Goal: Information Seeking & Learning: Learn about a topic

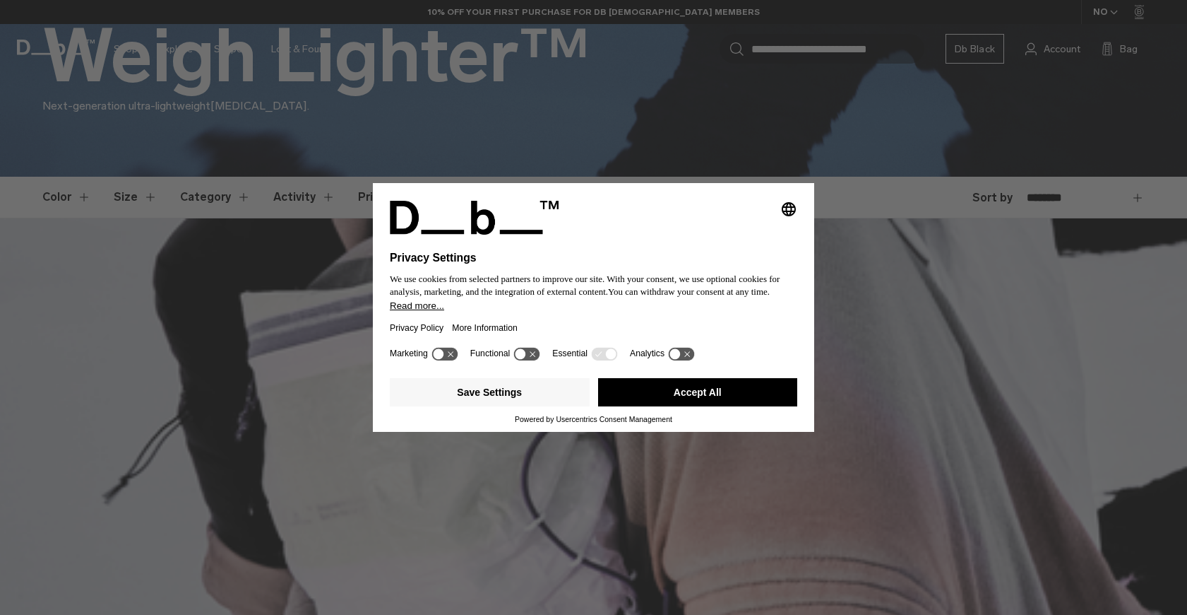
click at [730, 377] on div "Save Settings Accept All" at bounding box center [594, 393] width 408 height 42
click at [726, 382] on button "Accept All" at bounding box center [698, 392] width 200 height 28
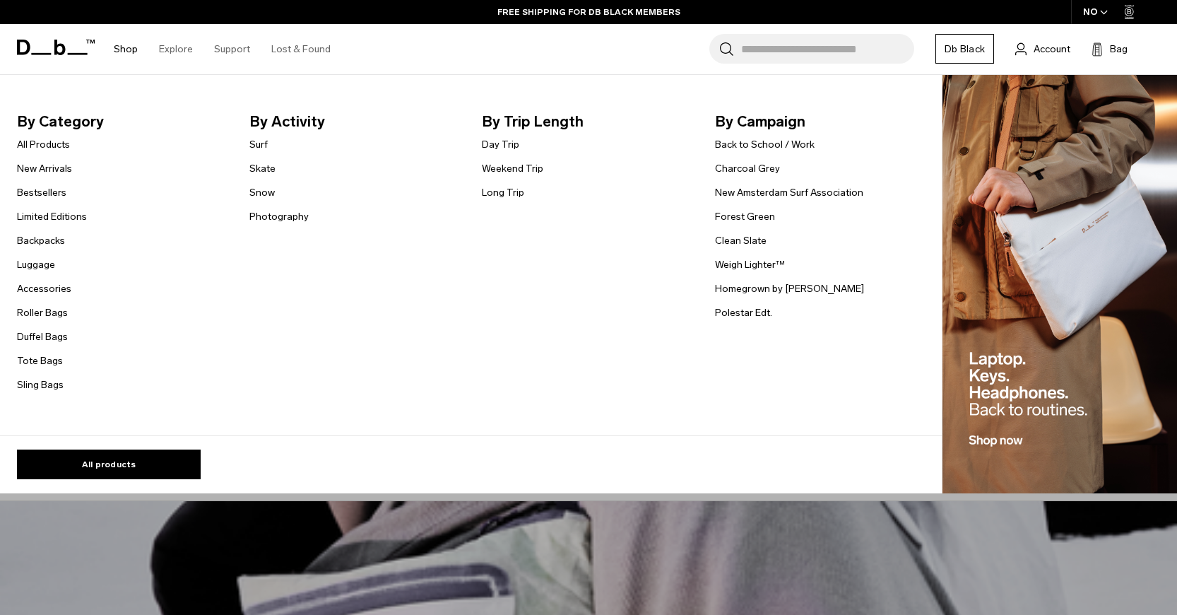
click at [126, 41] on link "Shop" at bounding box center [126, 49] width 24 height 50
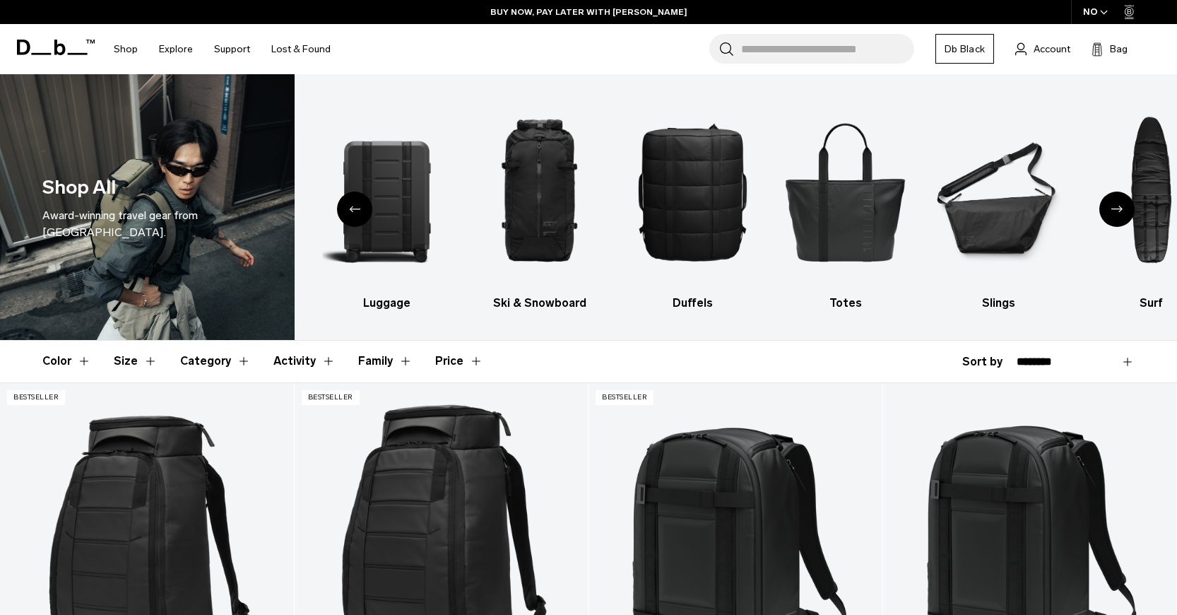
click at [363, 208] on div "Previous slide" at bounding box center [354, 208] width 35 height 35
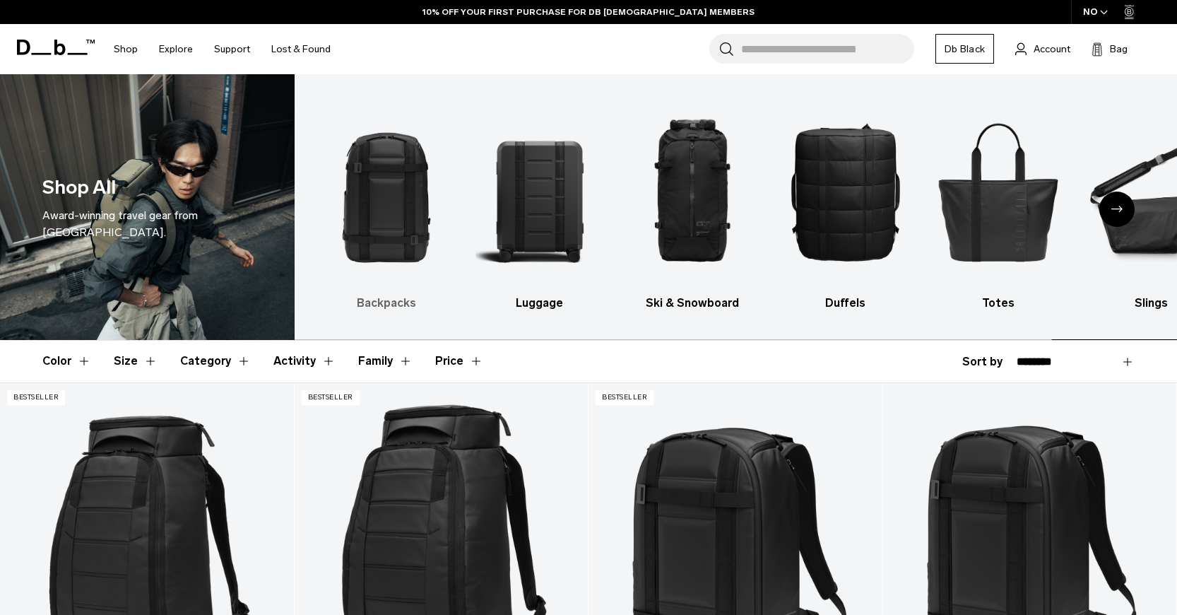
click at [404, 183] on img "1 / 10" at bounding box center [387, 191] width 129 height 192
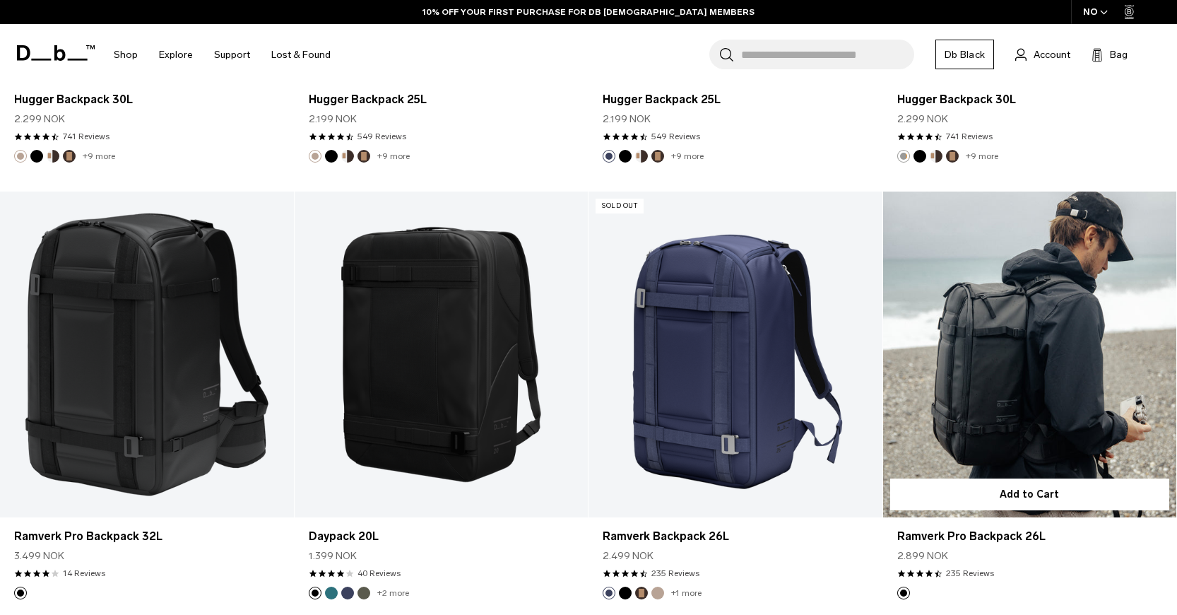
scroll to position [1554, 0]
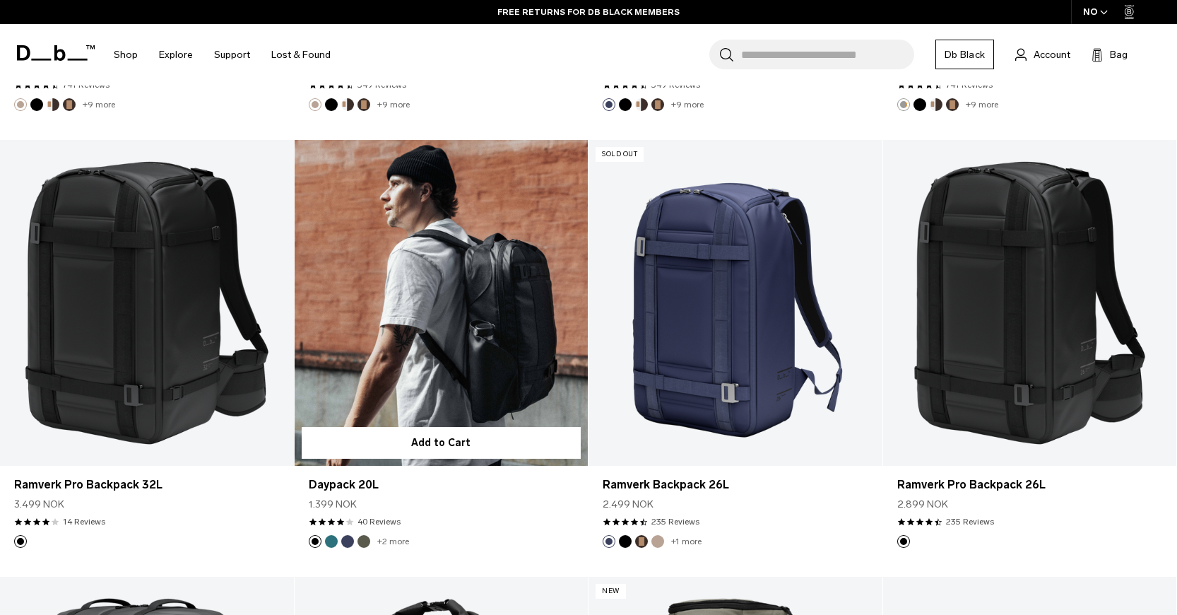
click at [488, 300] on link "Daypack 20L" at bounding box center [442, 303] width 294 height 326
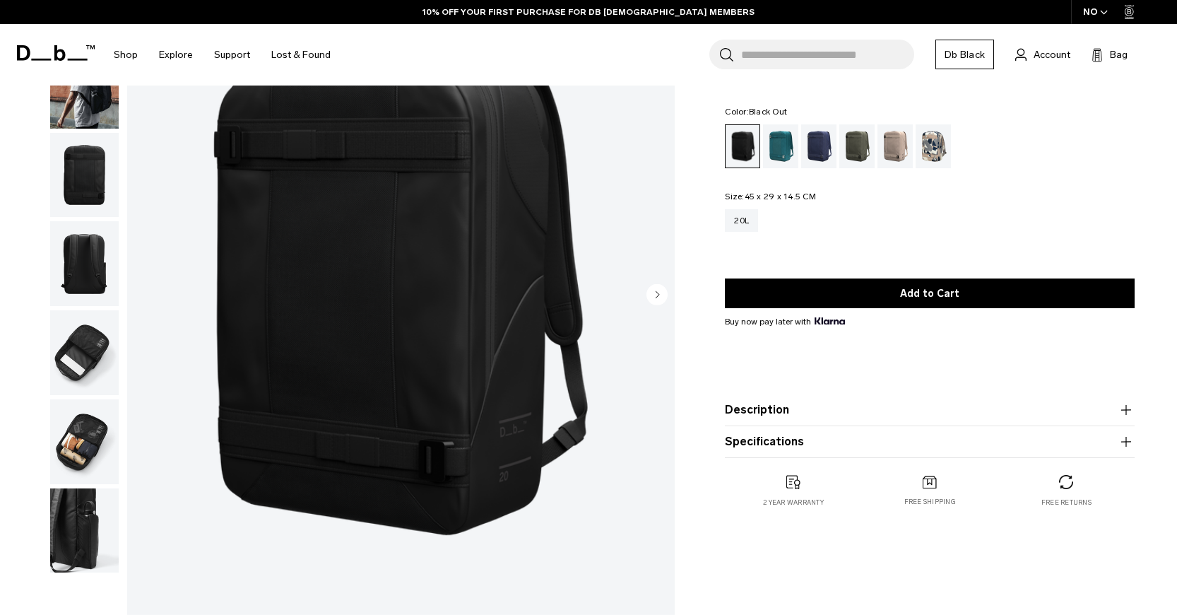
click at [435, 282] on img "1 / 7" at bounding box center [400, 296] width 547 height 684
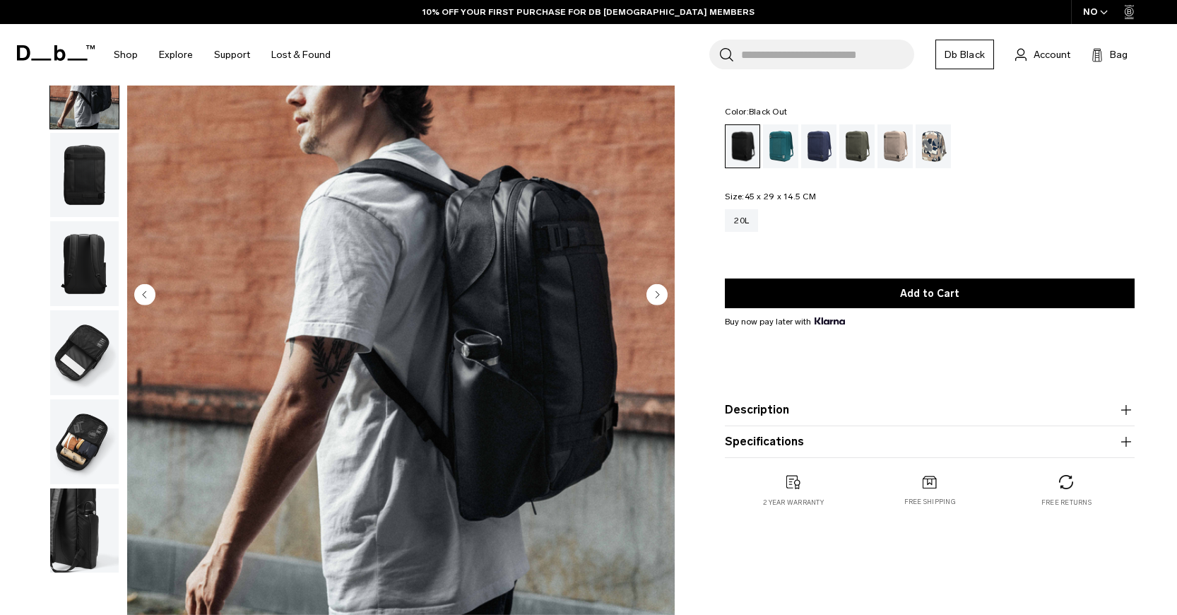
click at [664, 288] on circle "Next slide" at bounding box center [656, 294] width 21 height 21
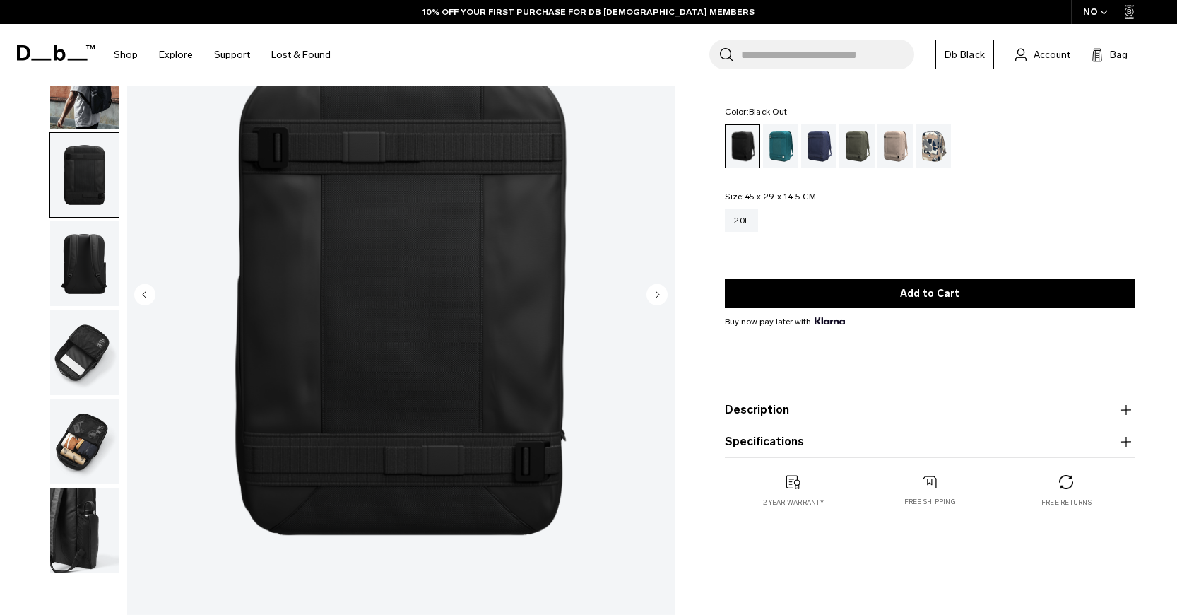
click at [664, 288] on circle "Next slide" at bounding box center [656, 294] width 21 height 21
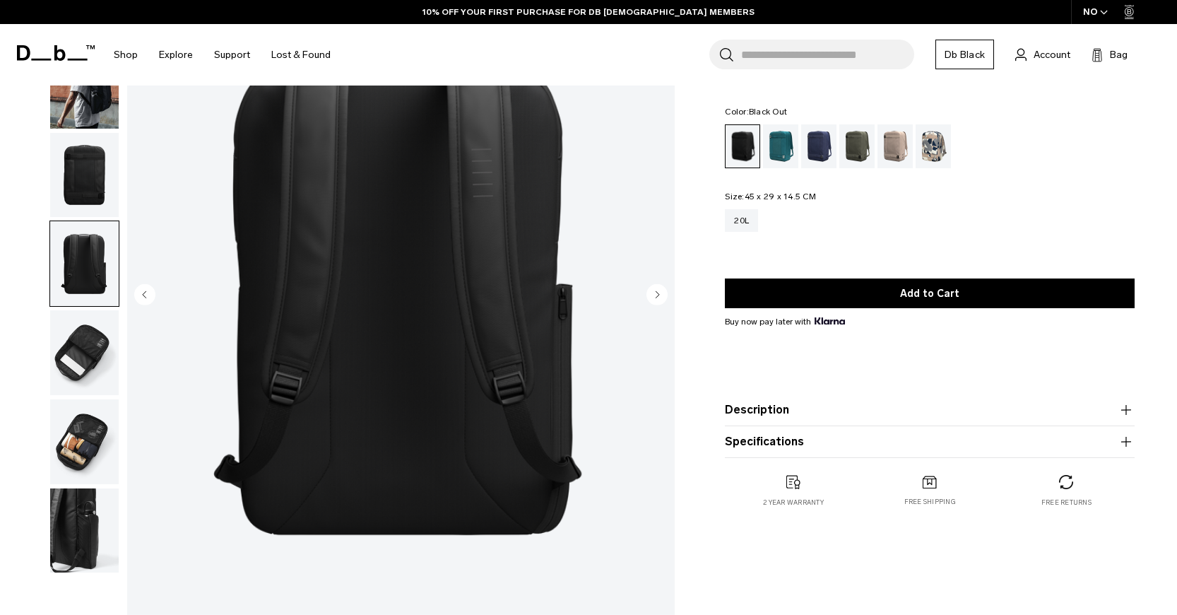
click at [664, 288] on circle "Next slide" at bounding box center [656, 294] width 21 height 21
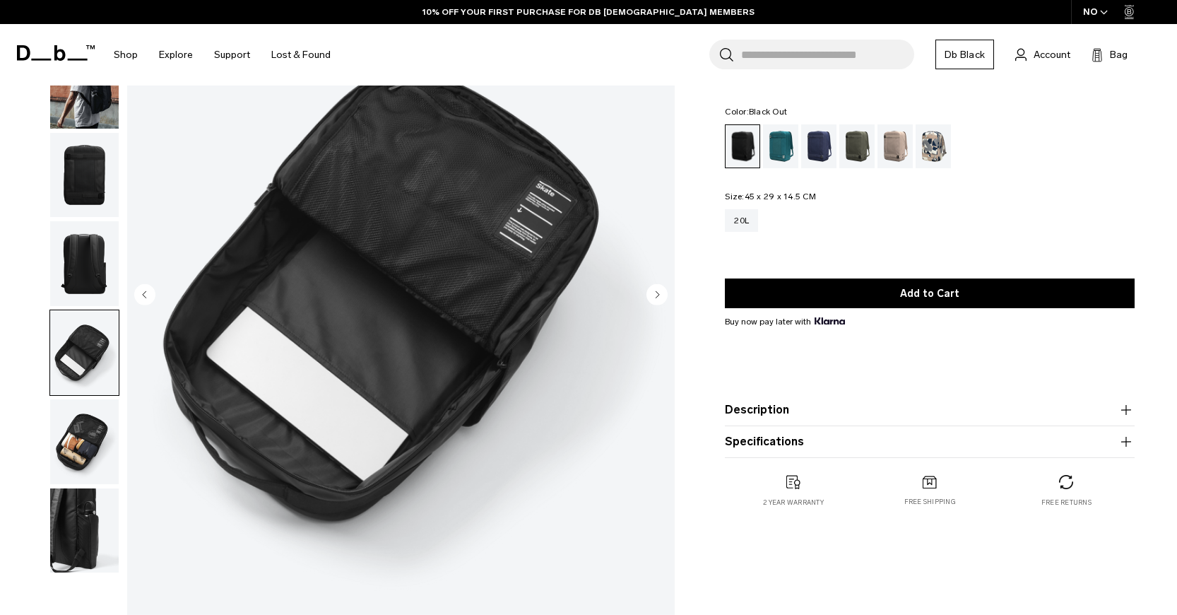
click at [664, 288] on circle "Next slide" at bounding box center [656, 294] width 21 height 21
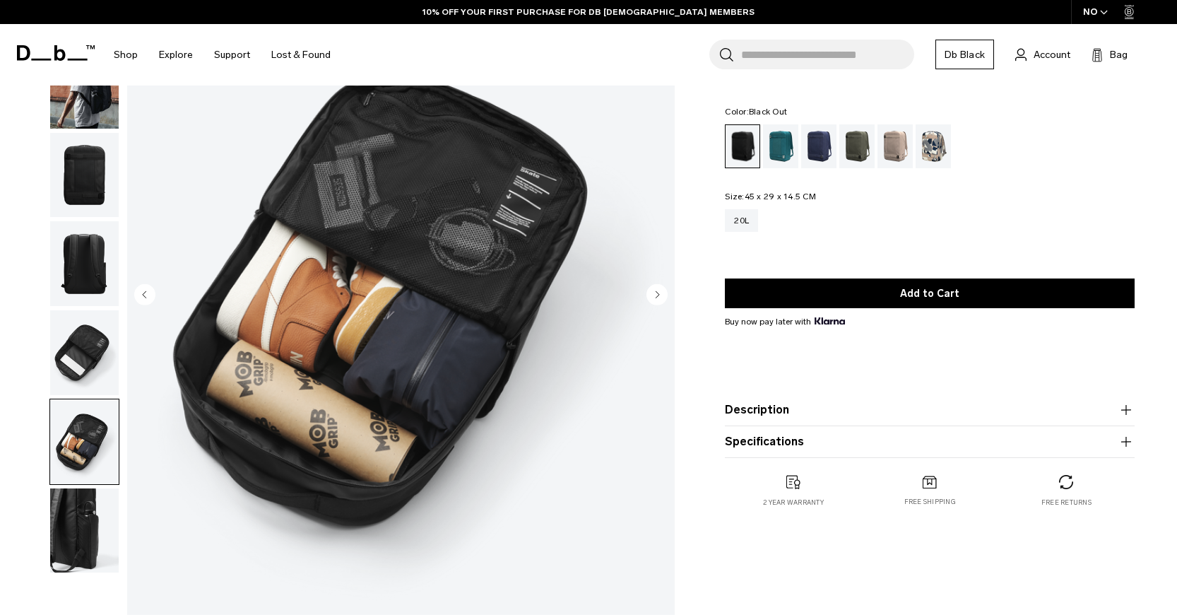
click at [664, 288] on circle "Next slide" at bounding box center [656, 294] width 21 height 21
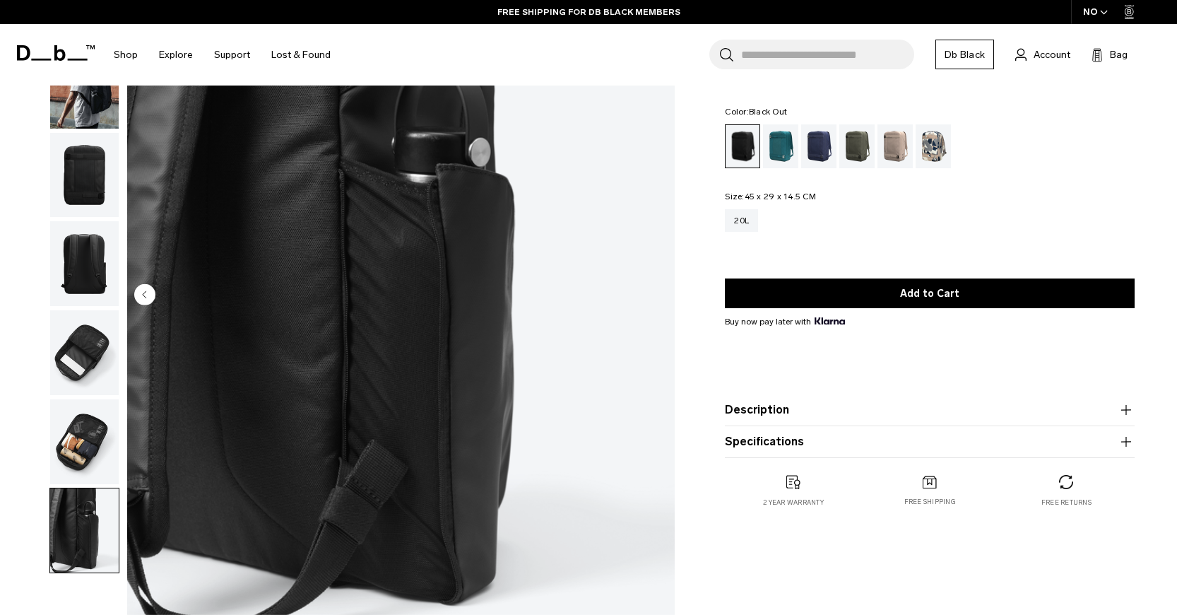
click at [664, 288] on img "7 / 7" at bounding box center [400, 296] width 547 height 684
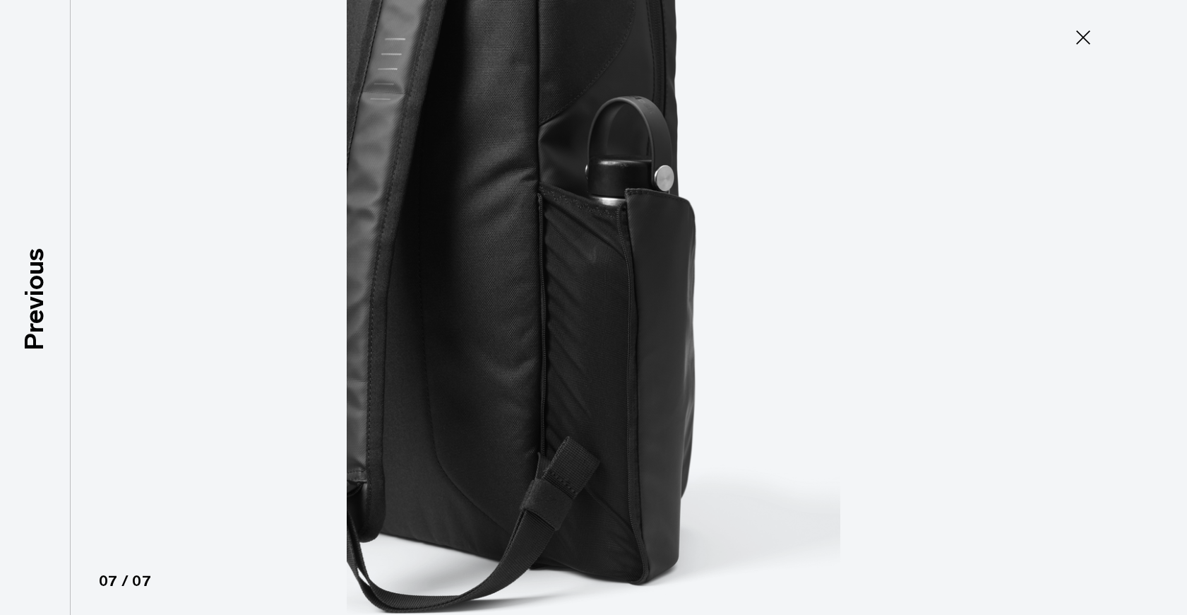
click at [664, 288] on img at bounding box center [594, 307] width 636 height 615
click at [1093, 41] on icon at bounding box center [1083, 37] width 23 height 23
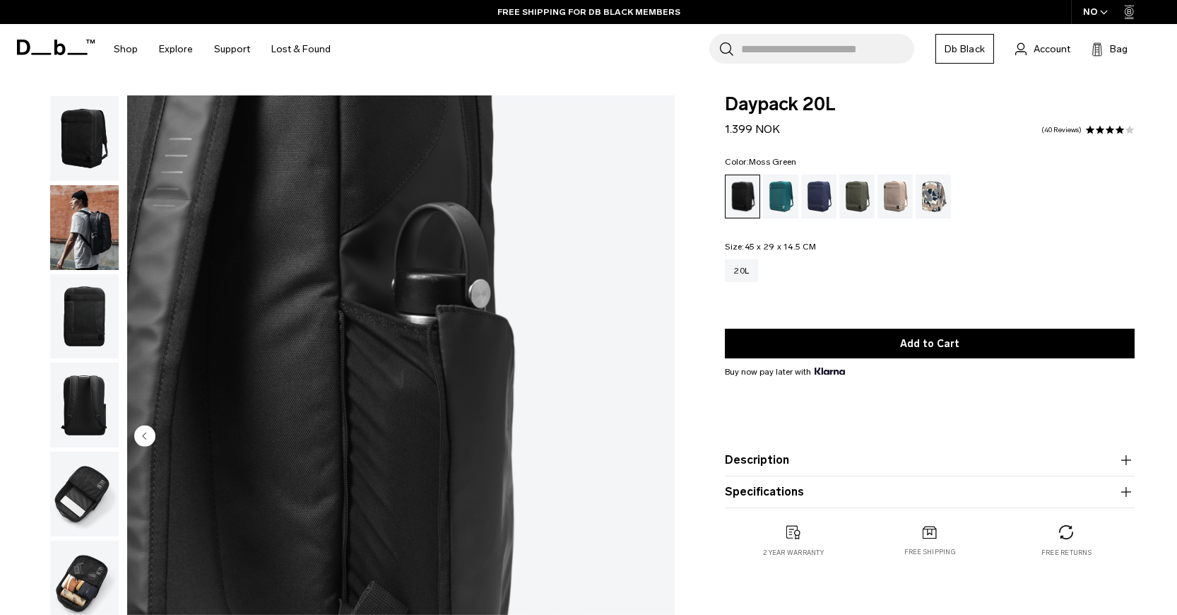
click at [854, 203] on div "Moss Green" at bounding box center [857, 196] width 36 height 44
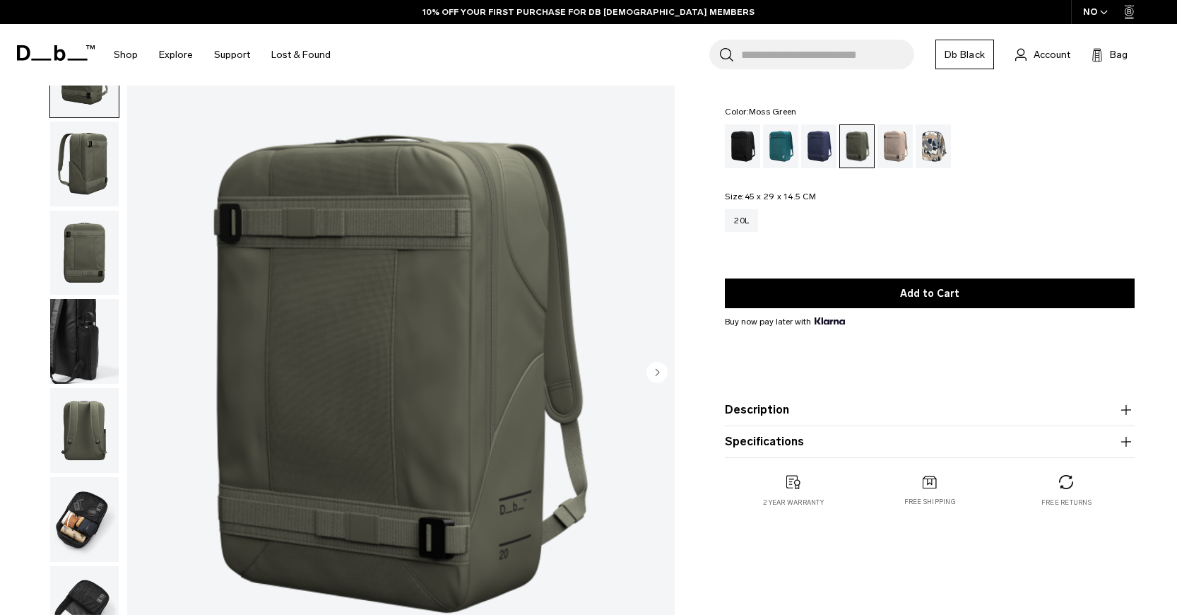
scroll to position [141, 0]
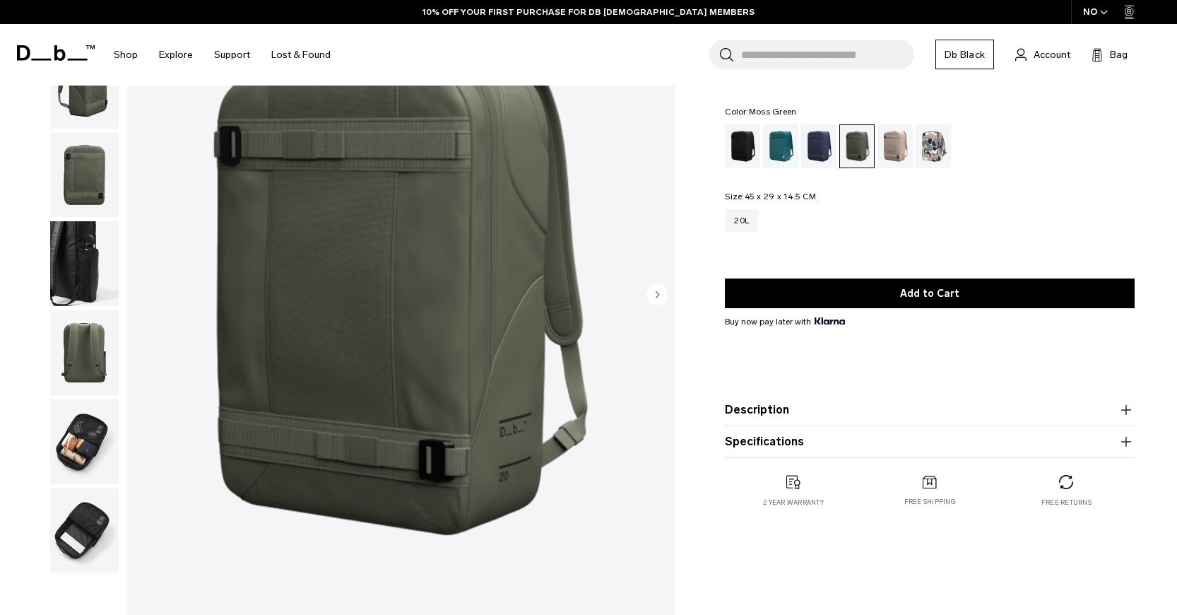
click at [656, 295] on circle "Next slide" at bounding box center [656, 294] width 21 height 21
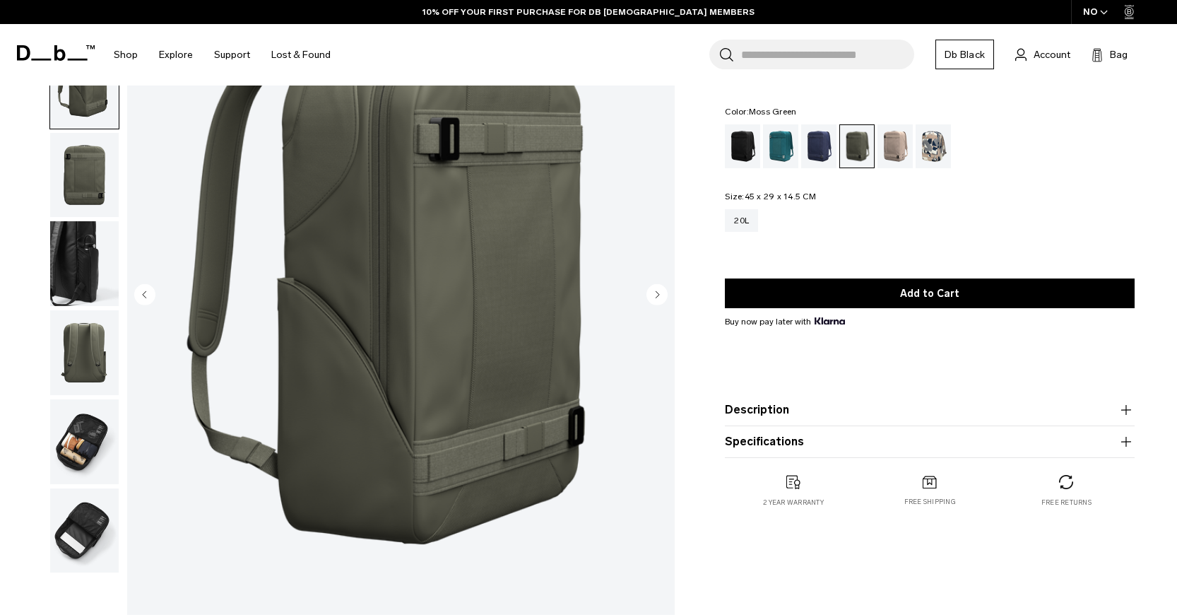
click at [656, 294] on circle "Next slide" at bounding box center [656, 294] width 21 height 21
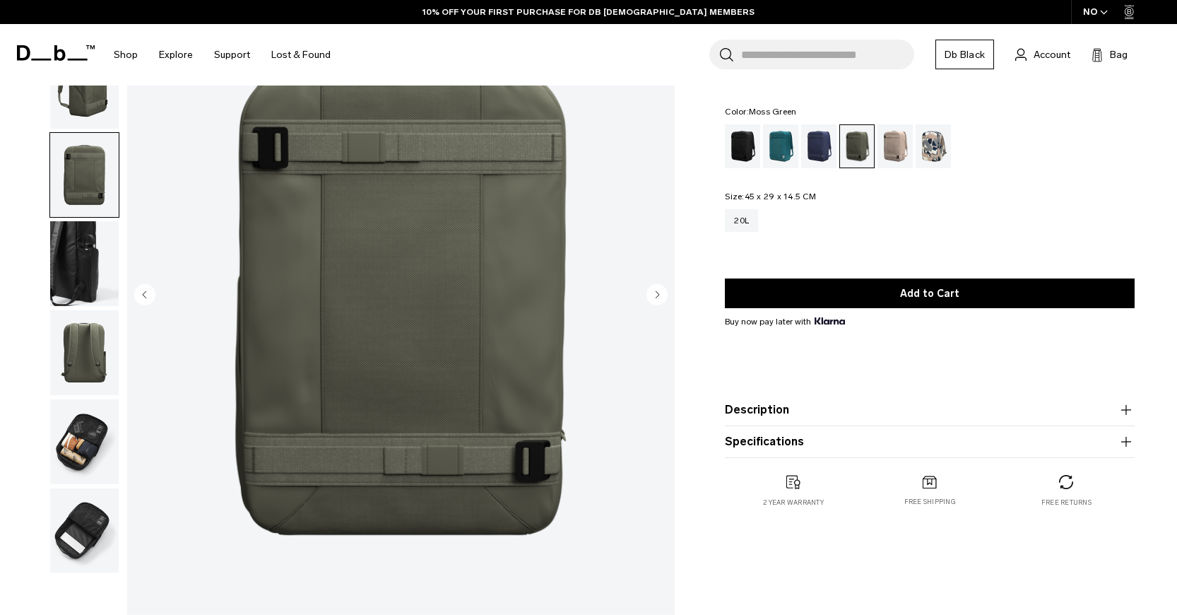
scroll to position [0, 0]
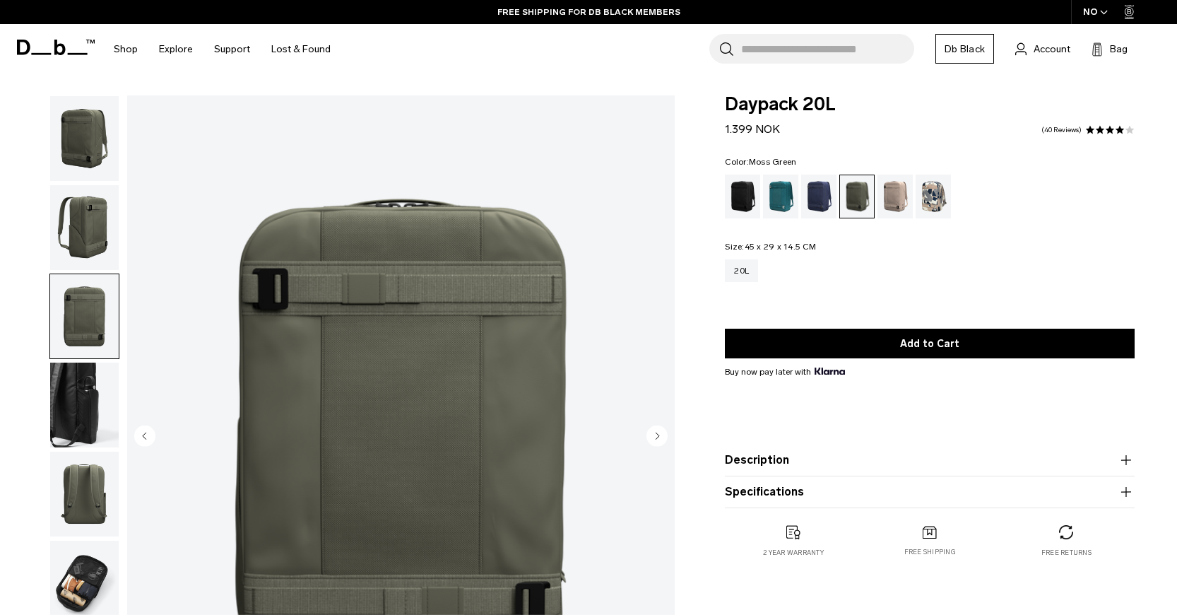
click at [665, 426] on icon "Next slide" at bounding box center [656, 435] width 21 height 21
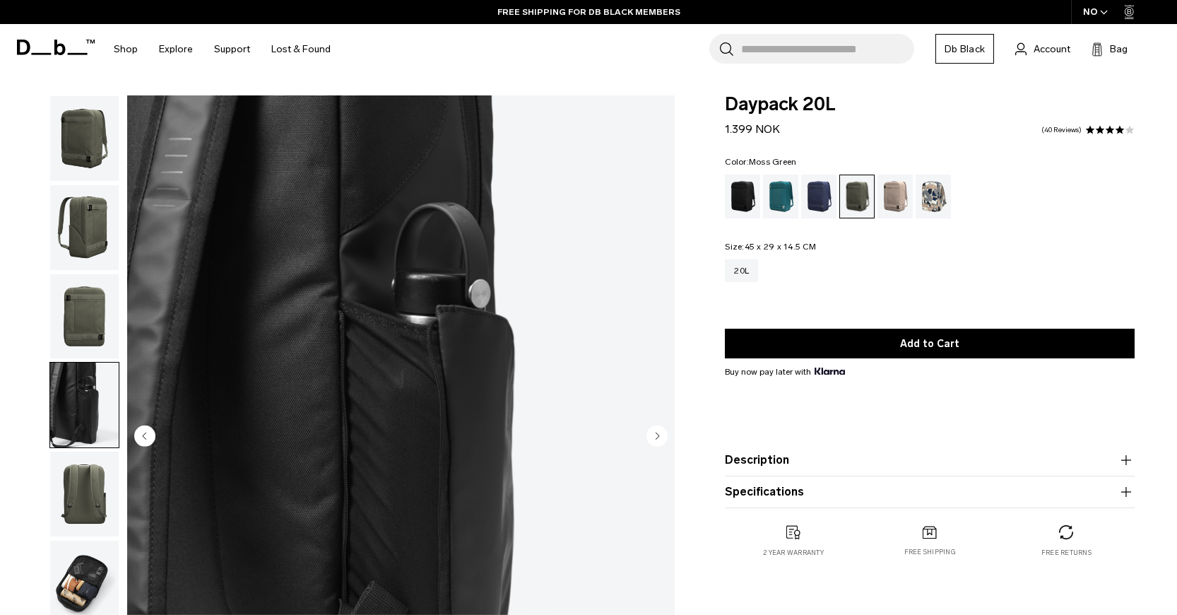
click at [665, 426] on icon "Next slide" at bounding box center [656, 435] width 21 height 21
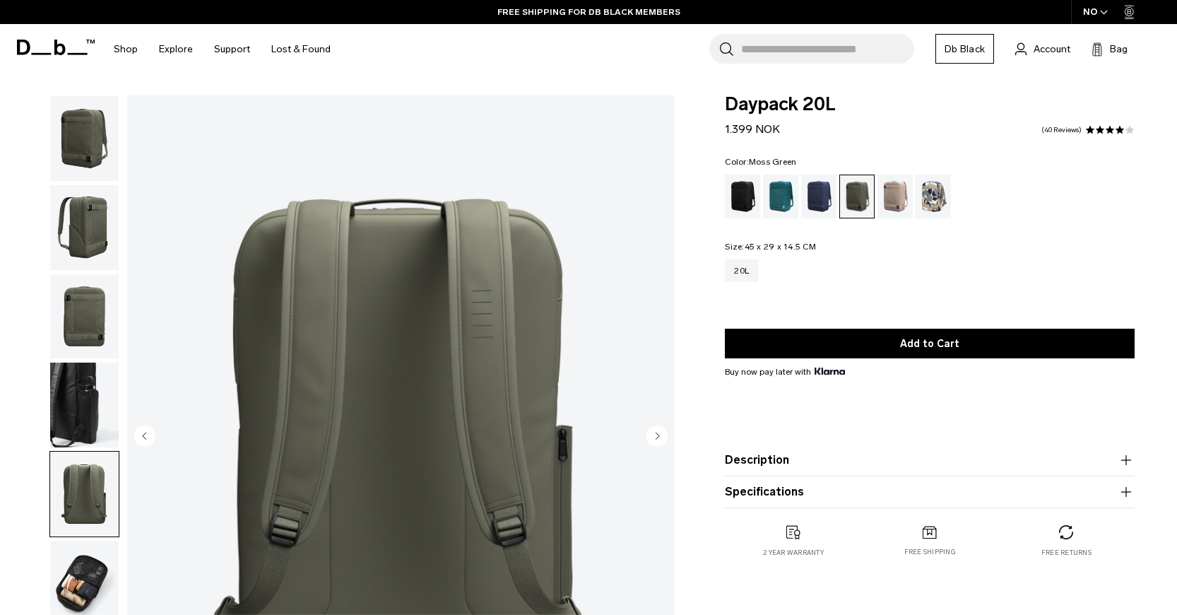
click at [665, 426] on icon "Next slide" at bounding box center [656, 435] width 21 height 21
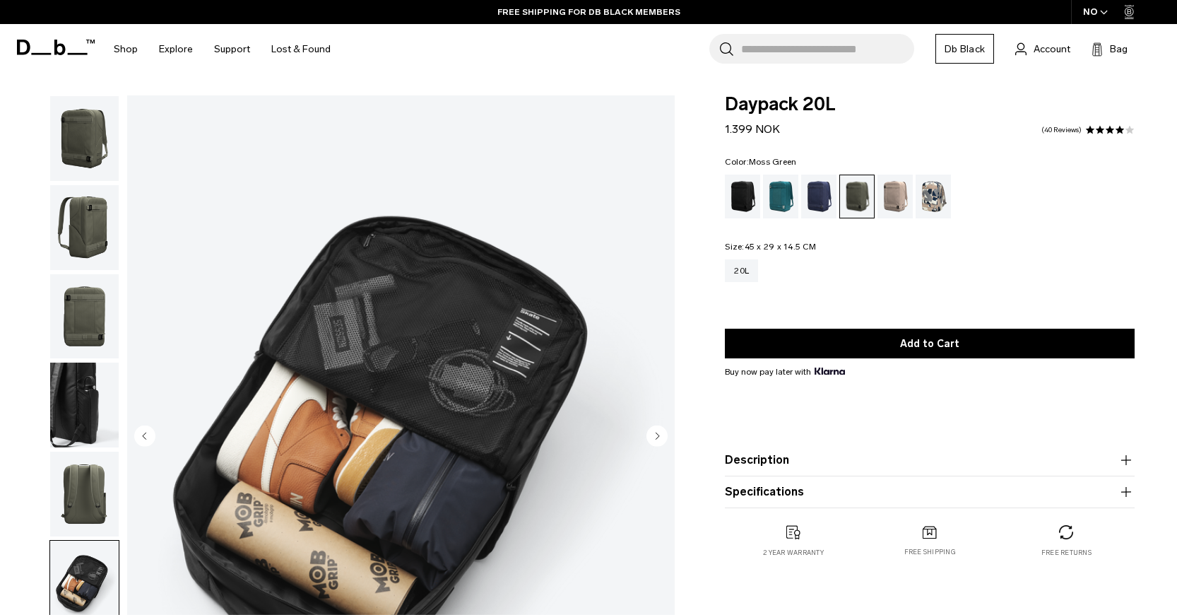
click at [665, 426] on icon "Next slide" at bounding box center [656, 435] width 21 height 21
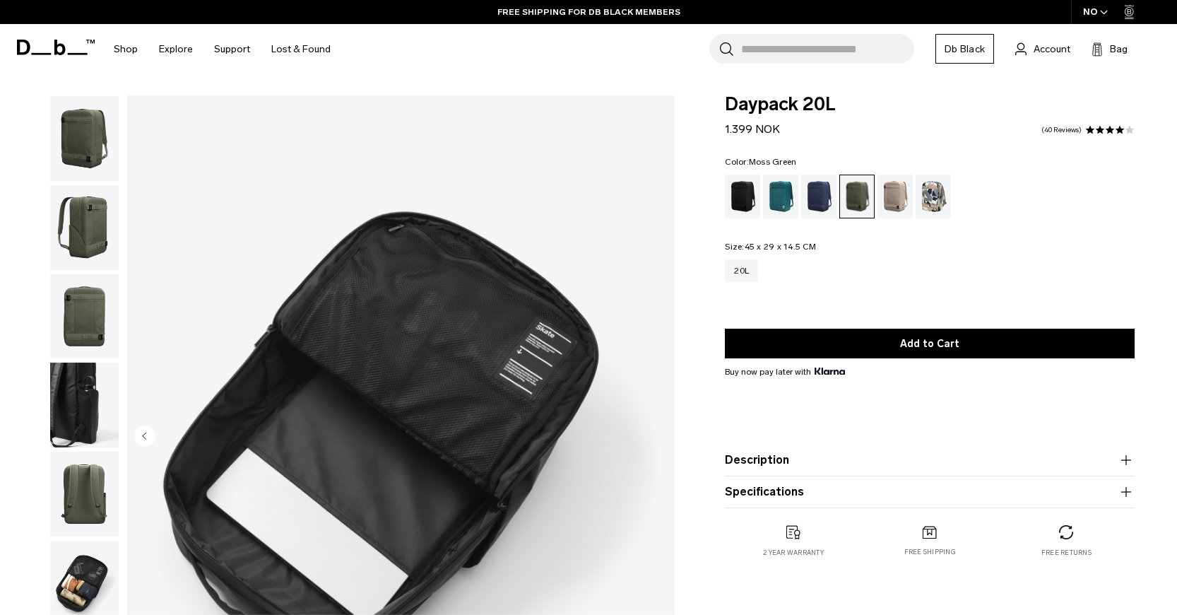
click at [665, 426] on img "7 / 7" at bounding box center [400, 437] width 547 height 684
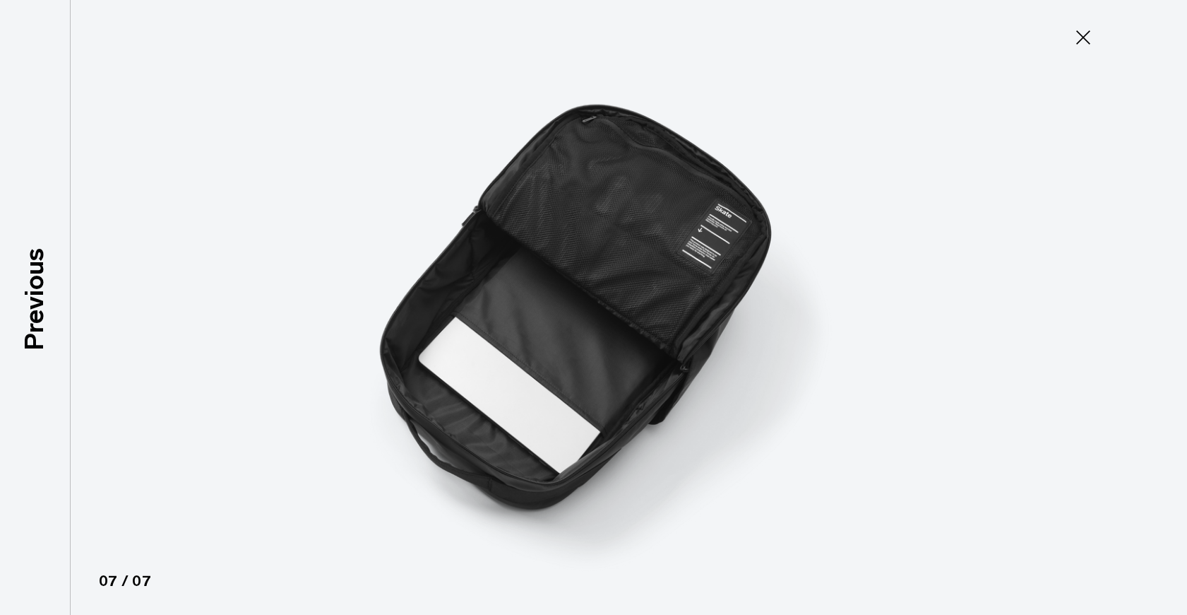
click at [1079, 34] on icon at bounding box center [1084, 37] width 14 height 14
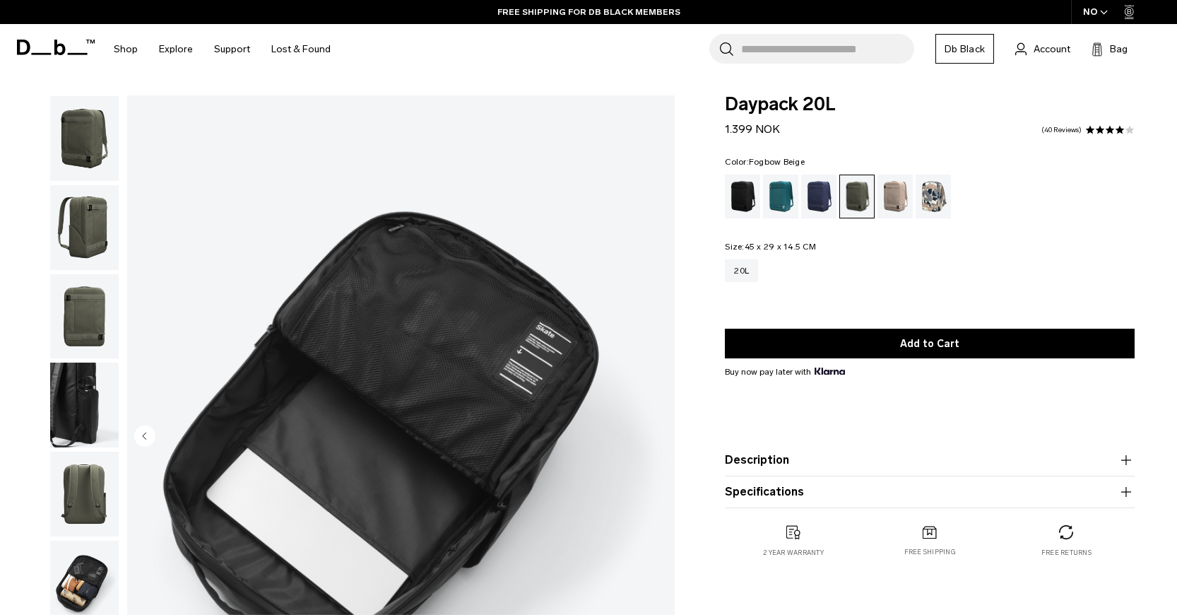
click at [900, 199] on div "Fogbow Beige" at bounding box center [895, 196] width 36 height 44
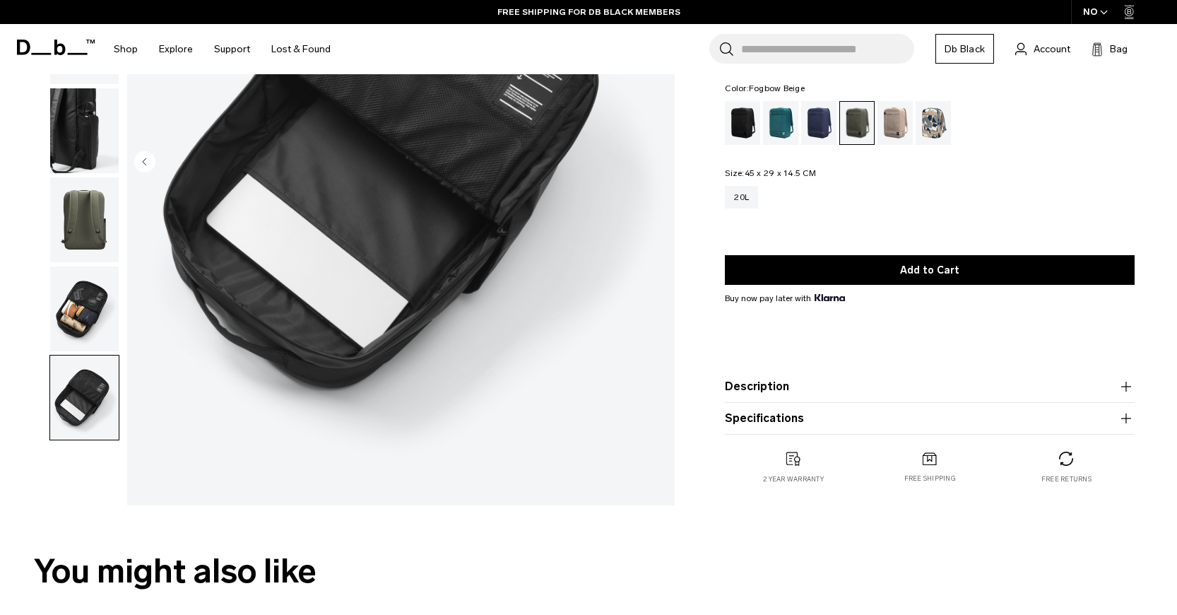
scroll to position [283, 0]
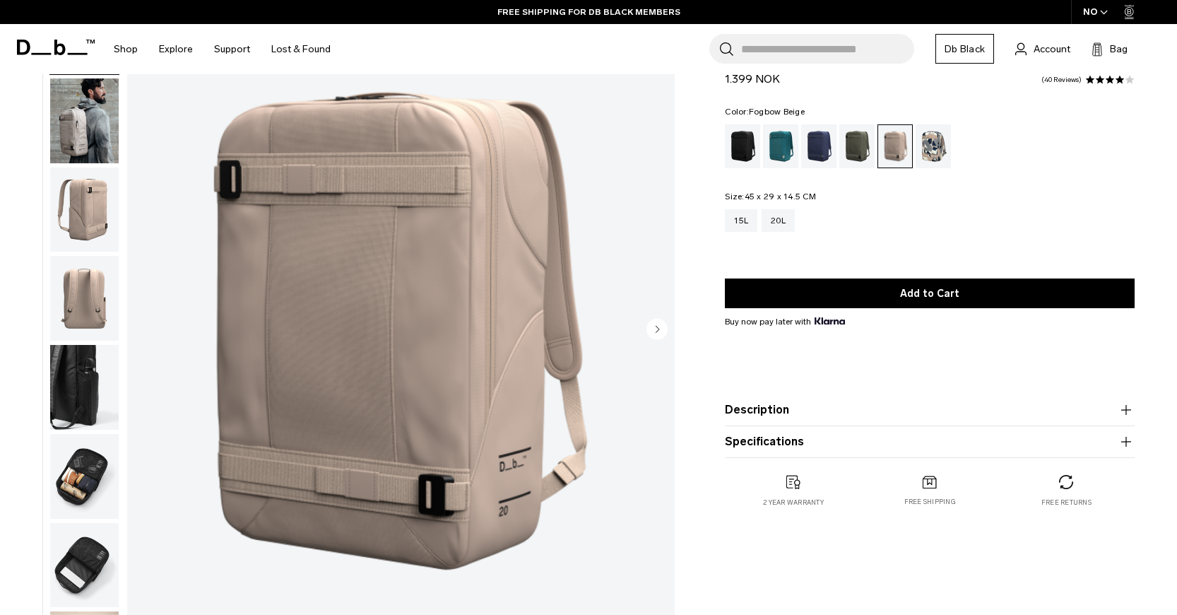
scroll to position [141, 0]
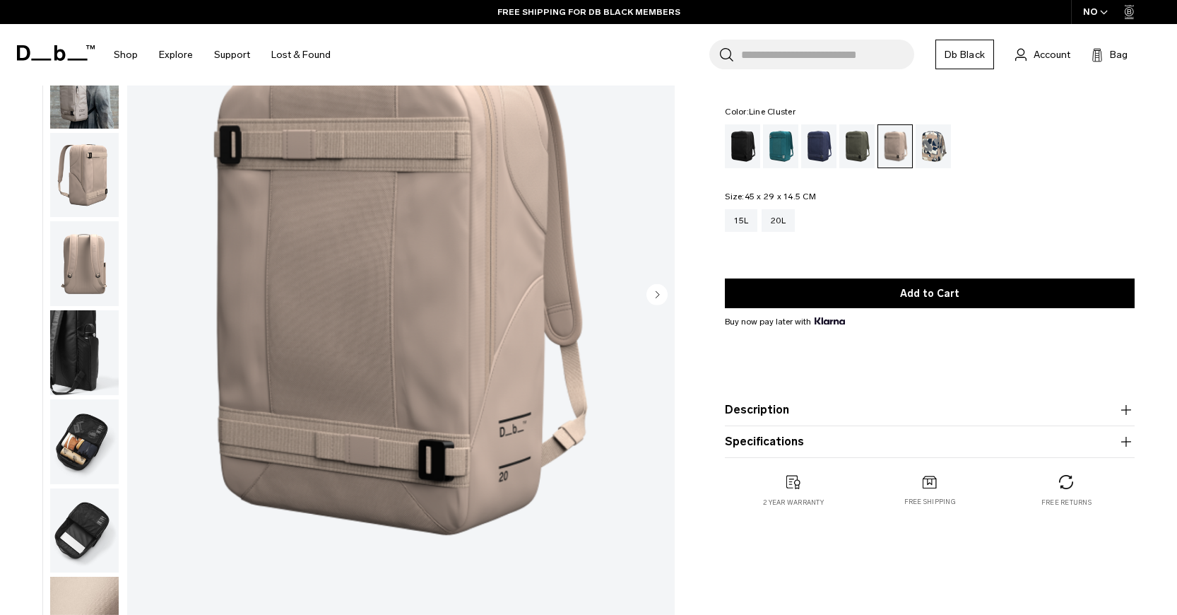
click at [941, 151] on div "Line Cluster" at bounding box center [933, 146] width 36 height 44
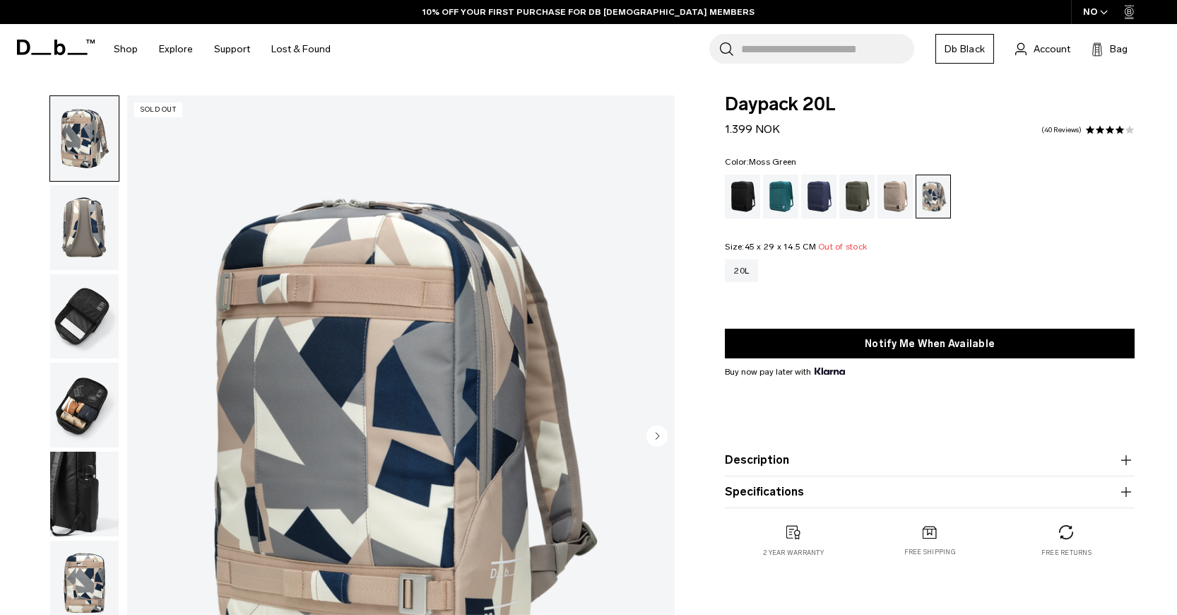
click at [852, 197] on div "Moss Green" at bounding box center [857, 196] width 36 height 44
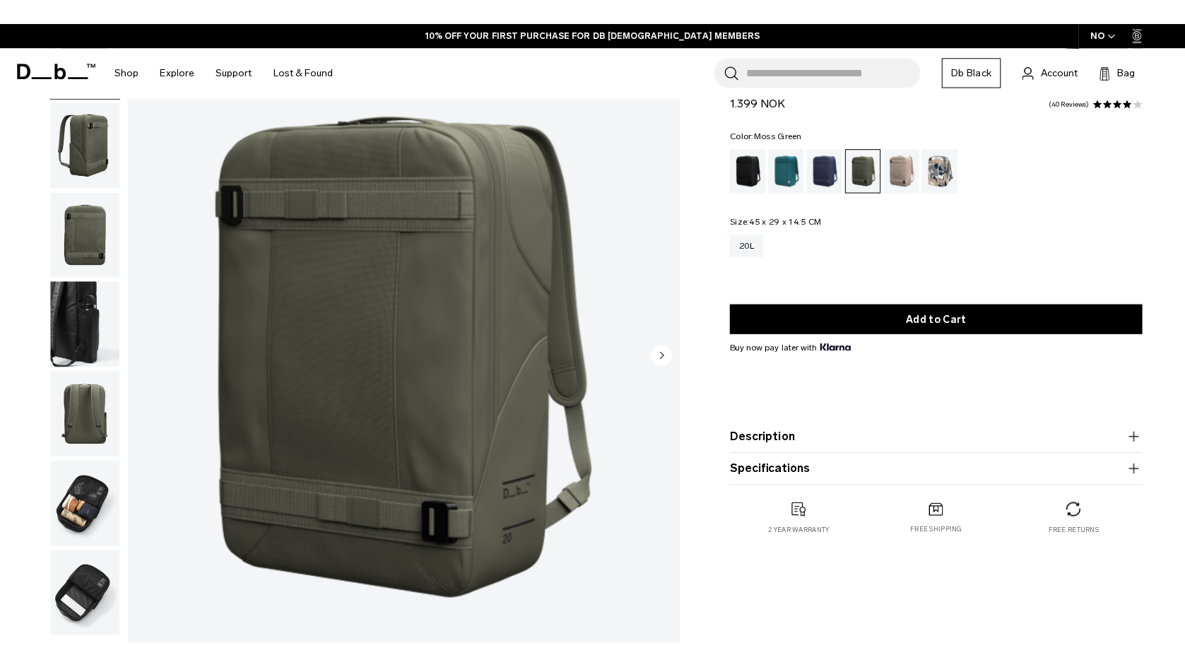
scroll to position [141, 0]
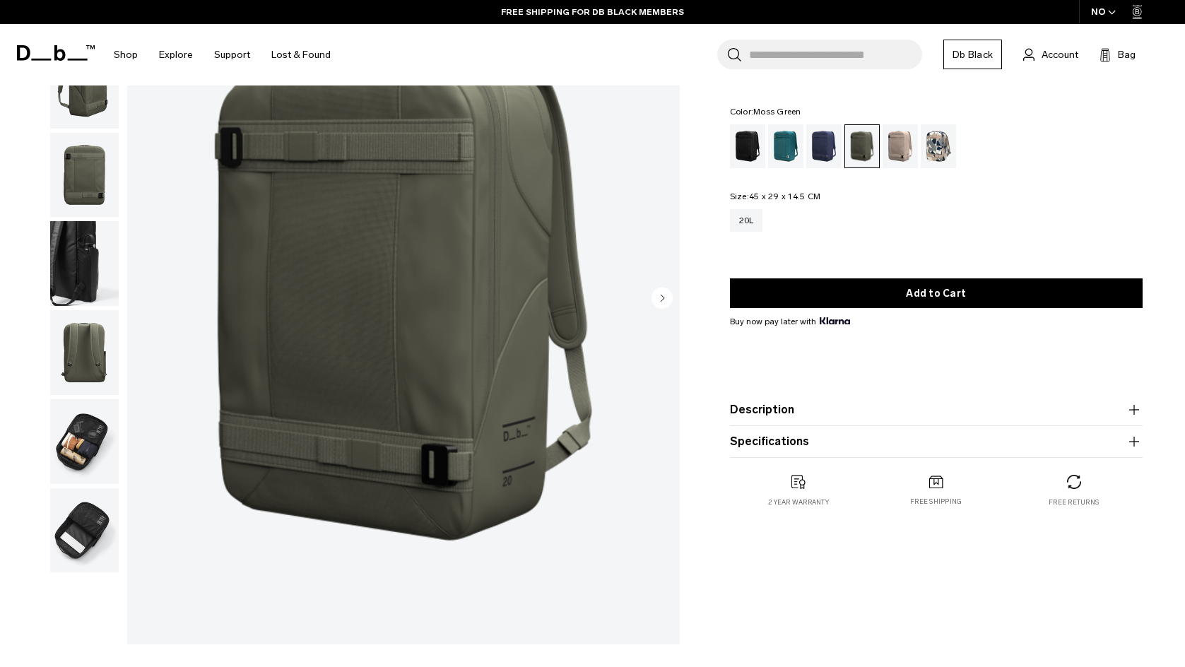
click at [668, 288] on icon "Next slide" at bounding box center [661, 297] width 21 height 21
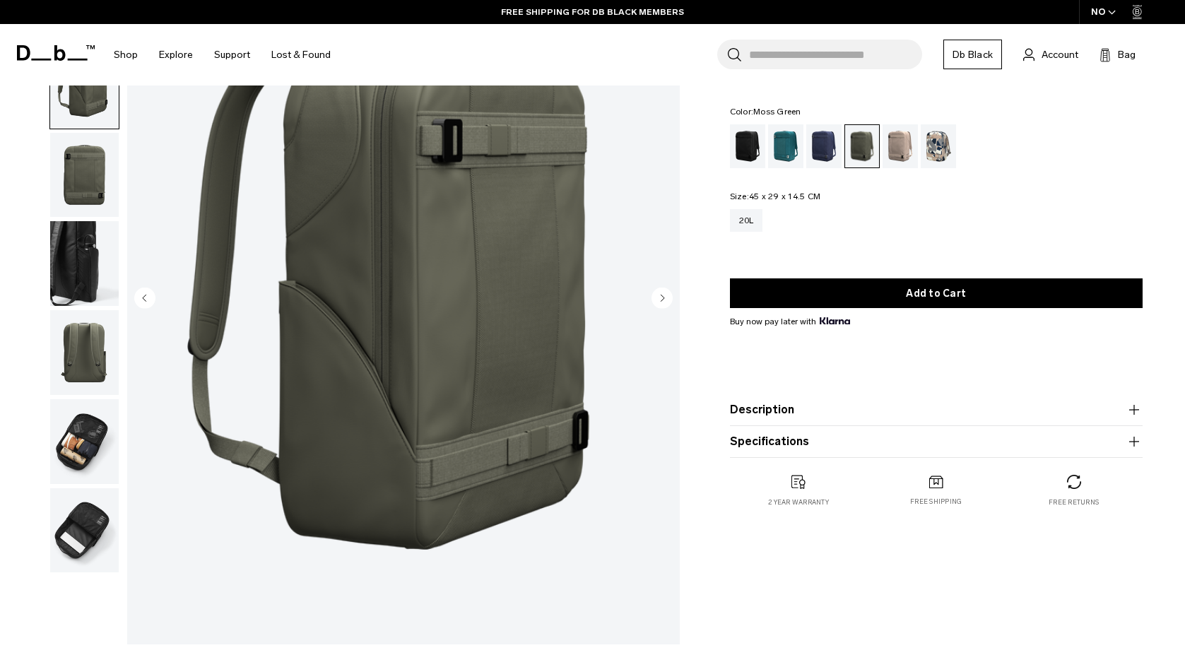
scroll to position [0, 0]
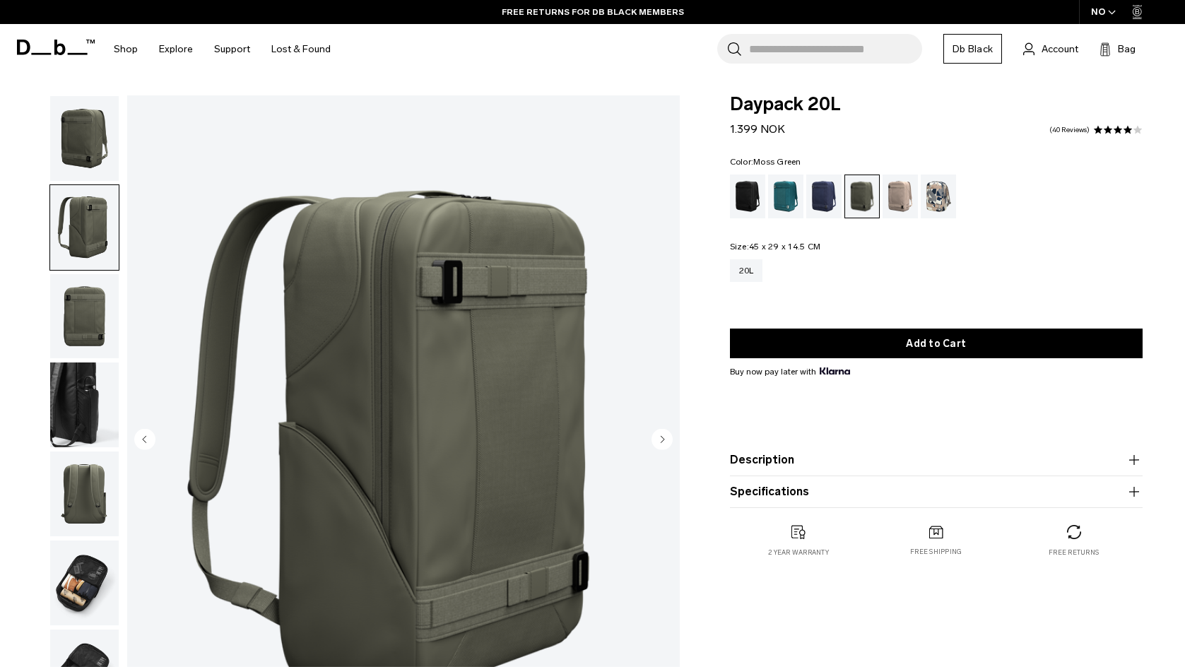
click at [668, 440] on circle "Next slide" at bounding box center [661, 438] width 21 height 21
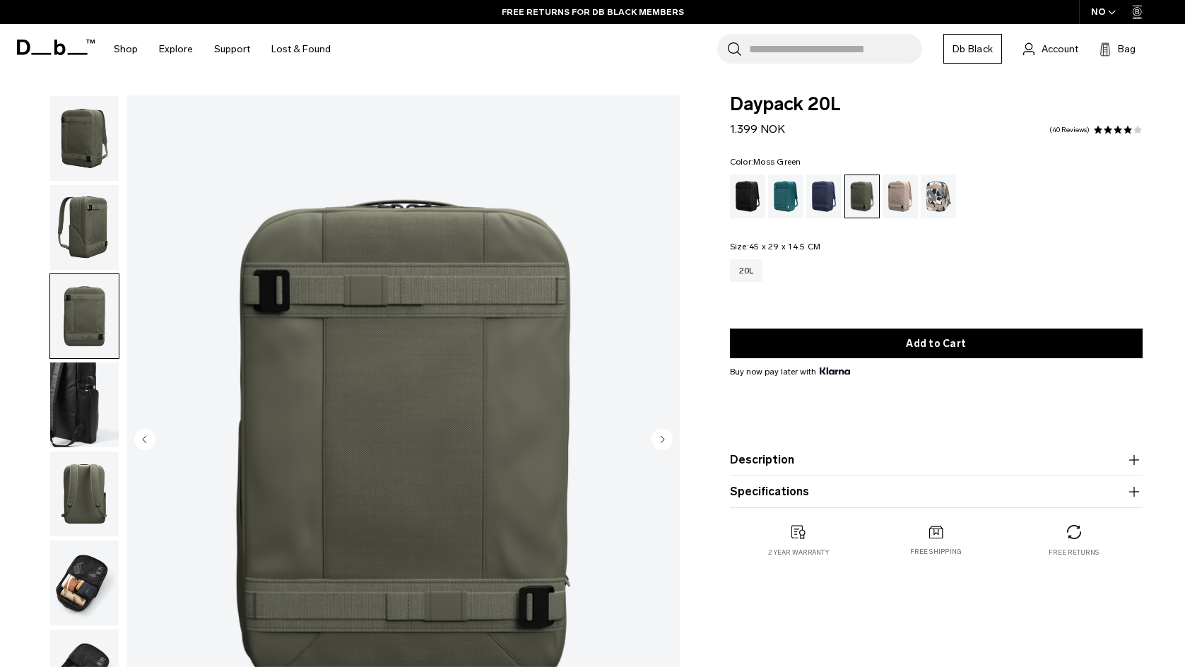
click at [668, 440] on circle "Next slide" at bounding box center [661, 438] width 21 height 21
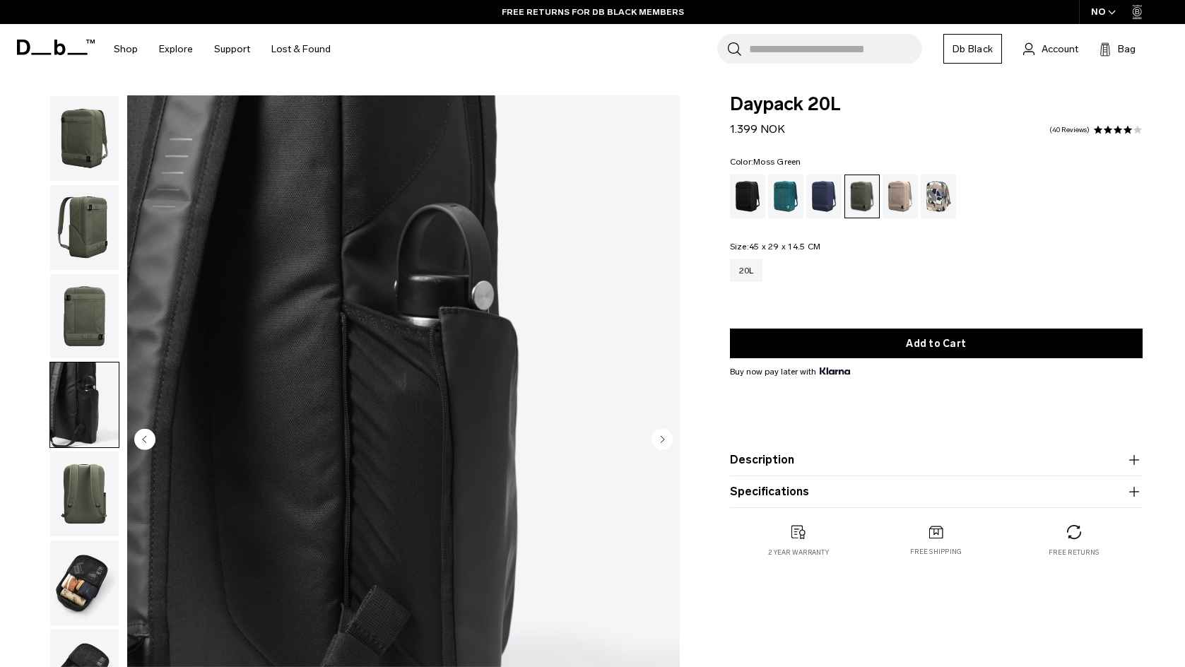
click at [668, 440] on circle "Next slide" at bounding box center [661, 438] width 21 height 21
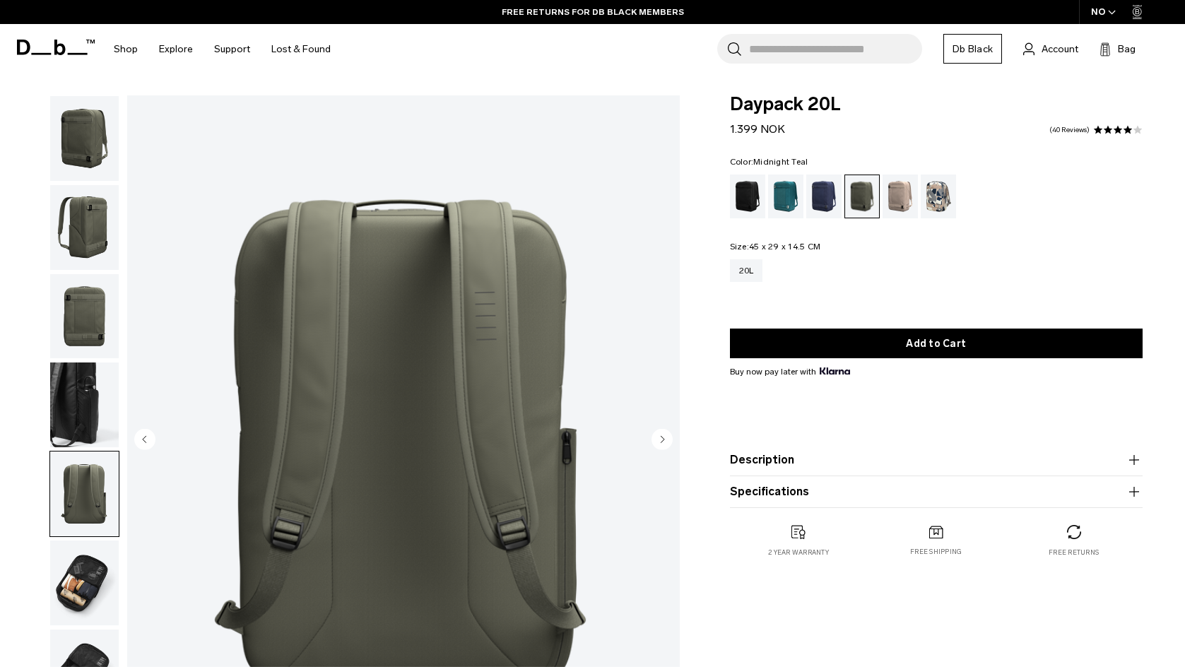
click at [778, 195] on div "Midnight Teal" at bounding box center [786, 196] width 36 height 44
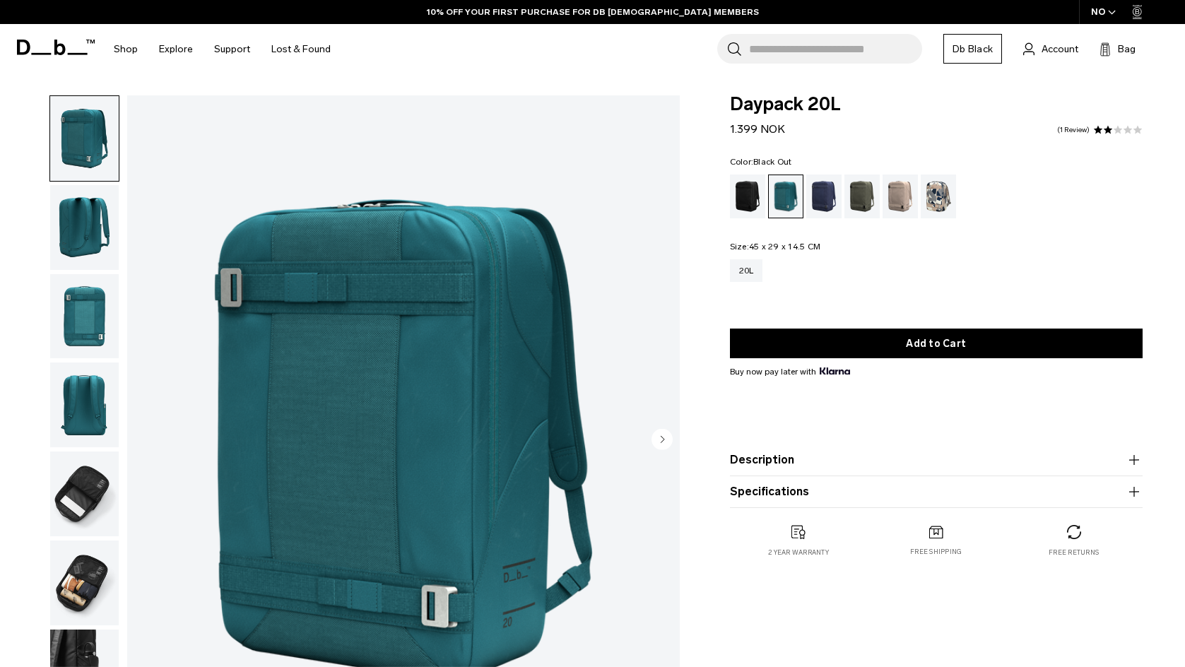
click at [753, 196] on div "Black Out" at bounding box center [748, 196] width 36 height 44
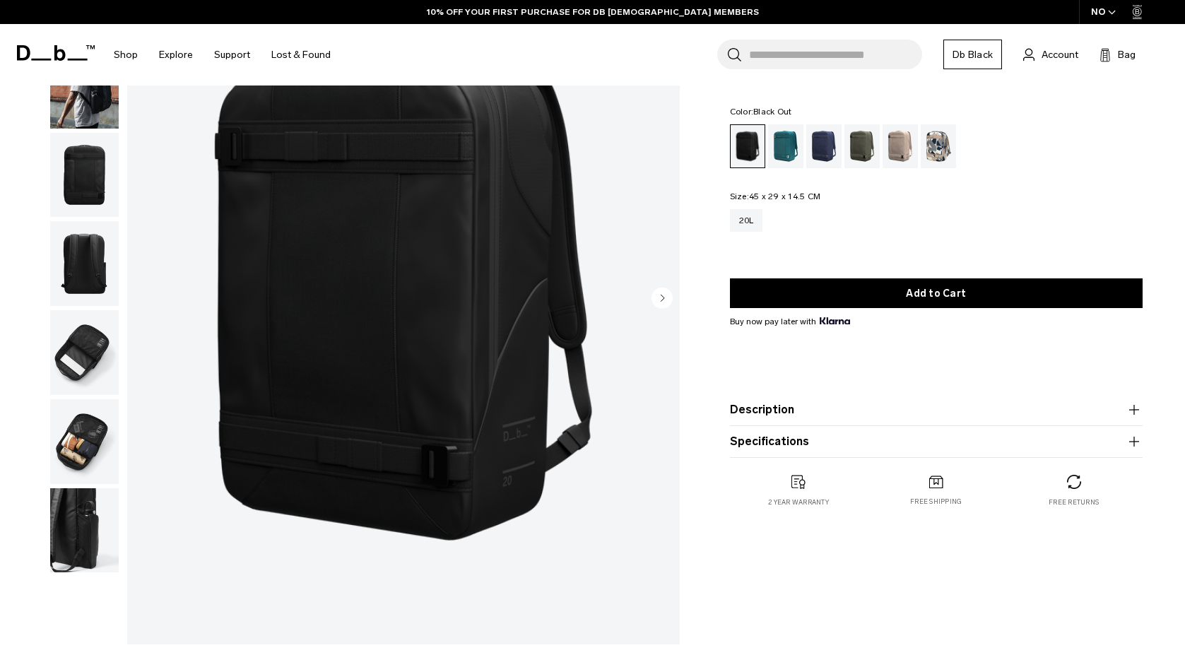
click at [98, 346] on img "button" at bounding box center [84, 352] width 69 height 85
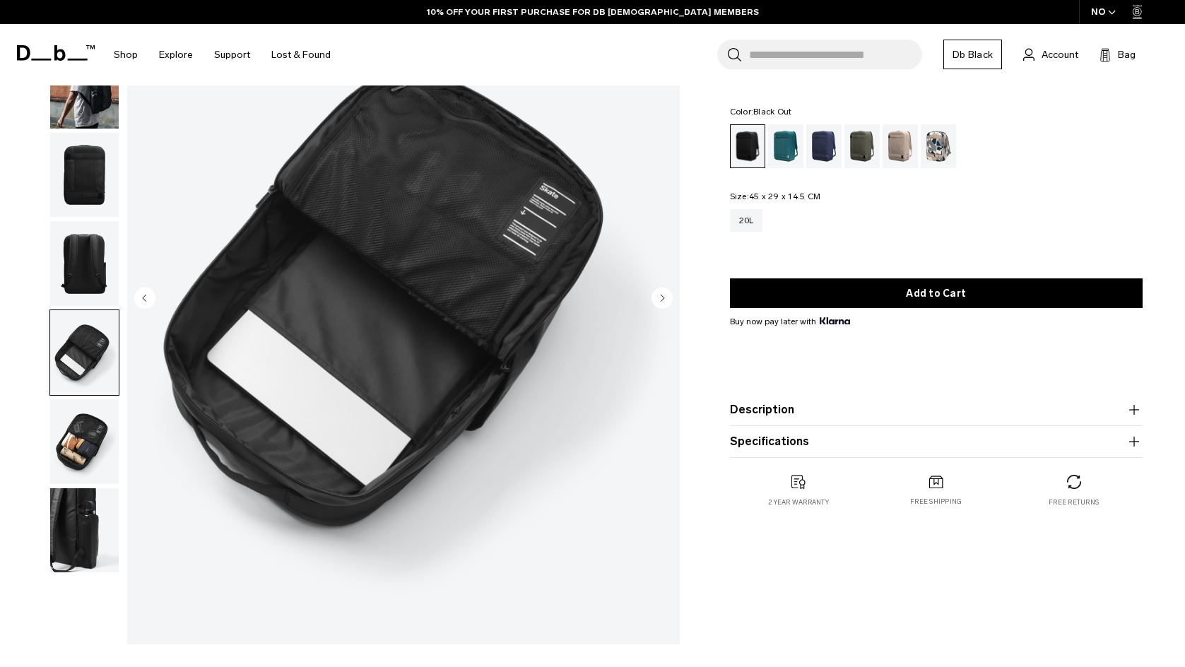
click at [102, 408] on img "button" at bounding box center [84, 441] width 69 height 85
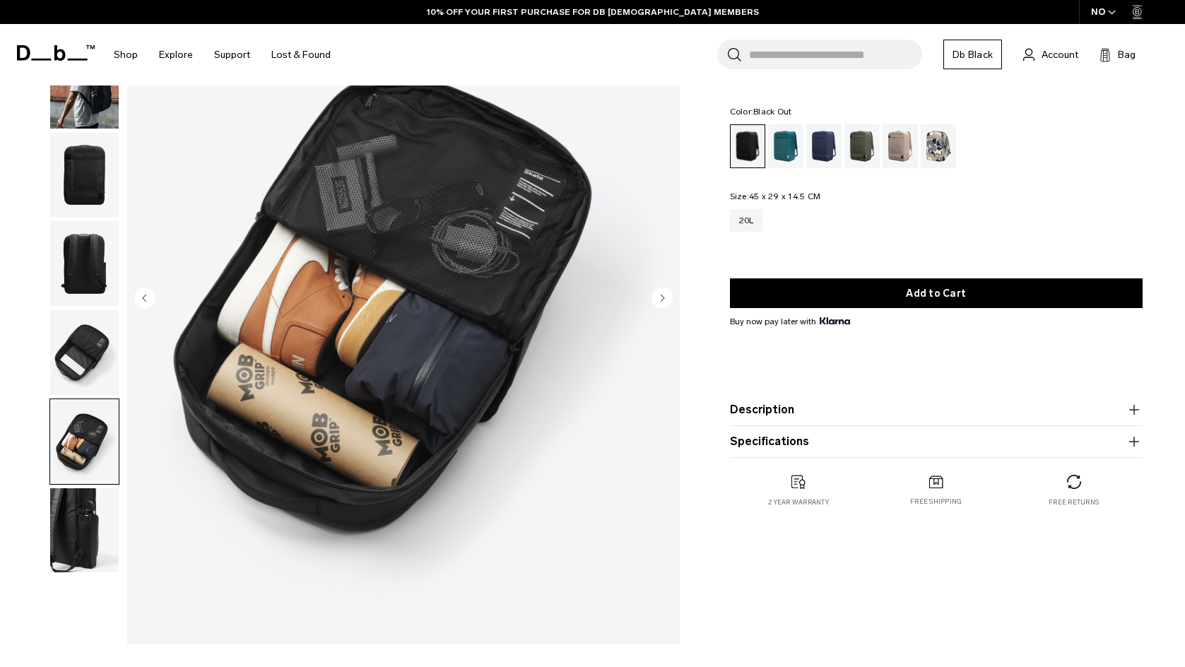
click at [103, 273] on img "button" at bounding box center [84, 263] width 69 height 85
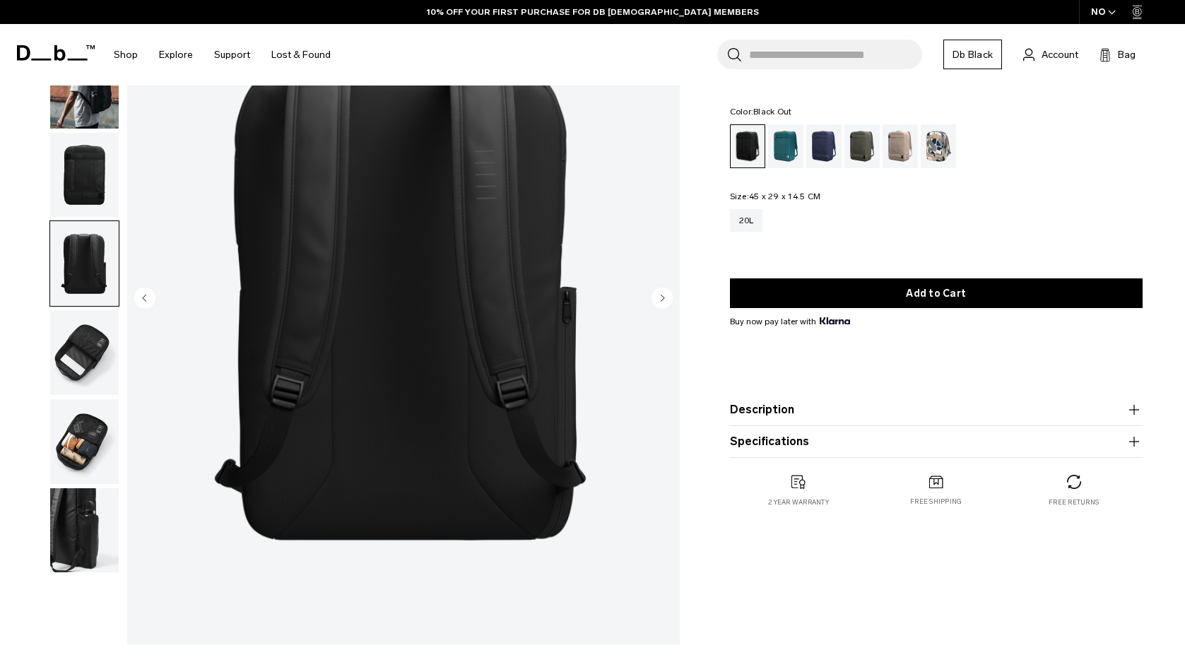
click at [103, 174] on img "button" at bounding box center [84, 175] width 69 height 85
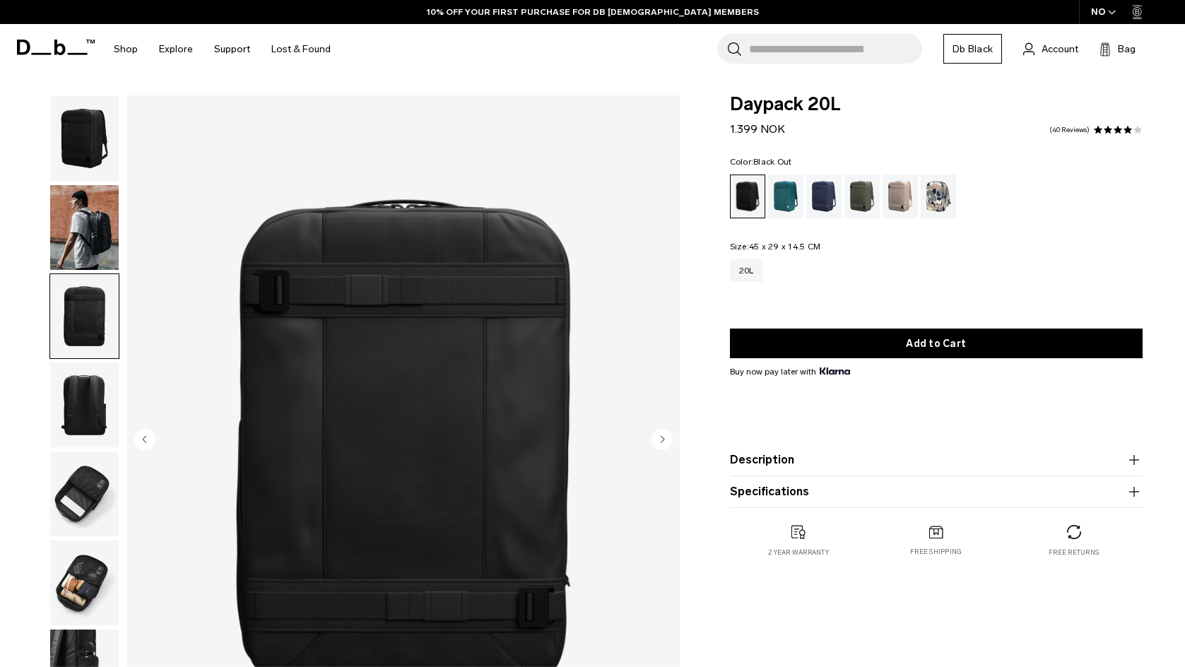
click at [86, 216] on img "button" at bounding box center [84, 227] width 69 height 85
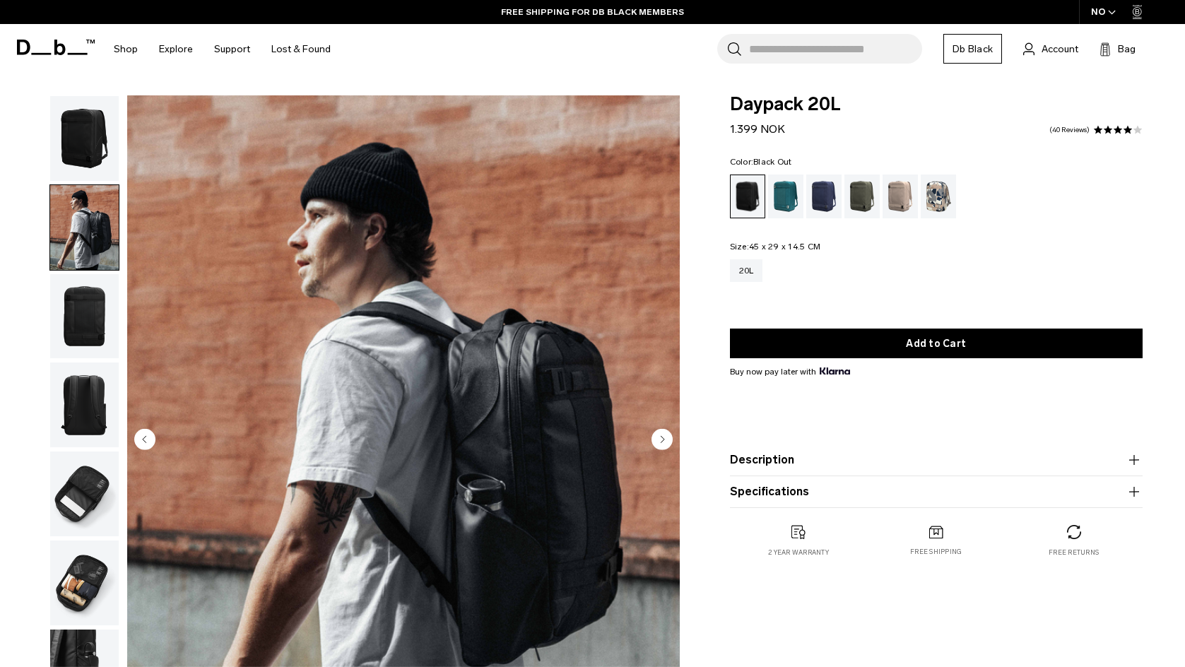
click at [90, 302] on img "button" at bounding box center [84, 316] width 69 height 85
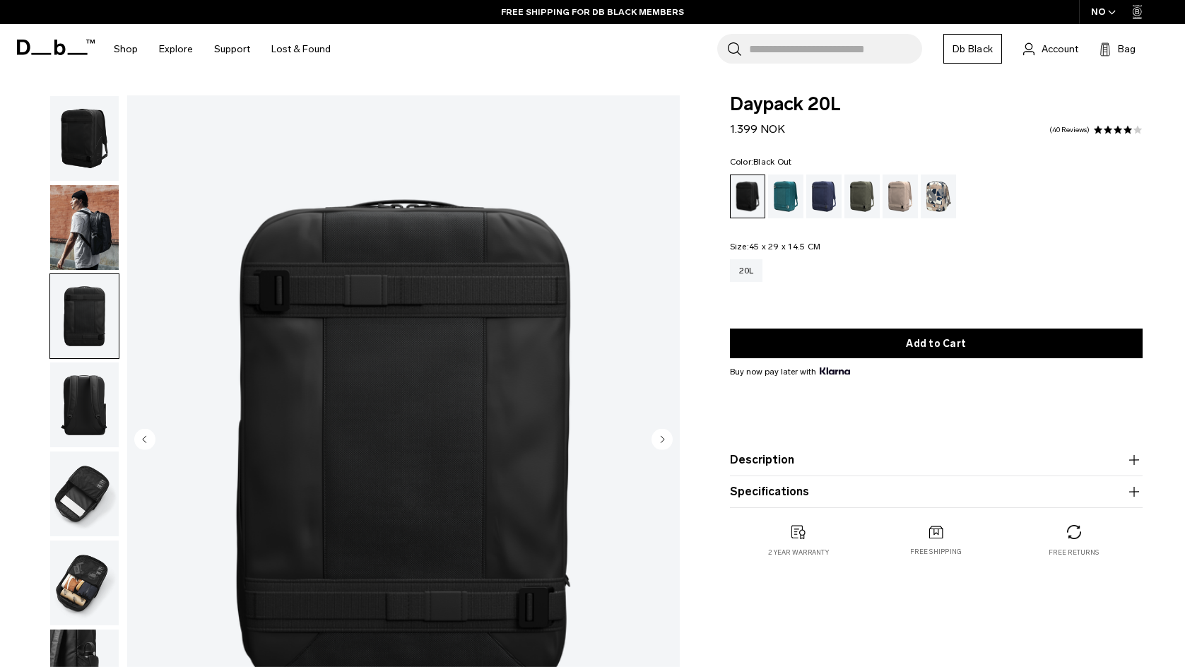
click at [93, 370] on img "button" at bounding box center [84, 404] width 69 height 85
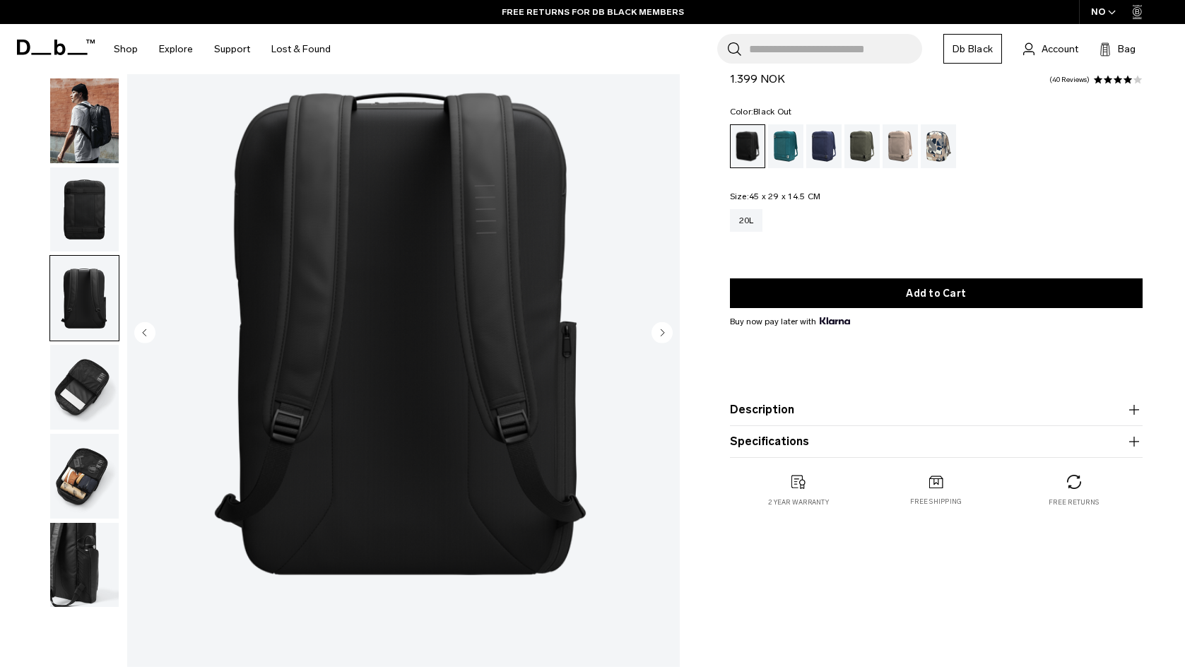
scroll to position [141, 0]
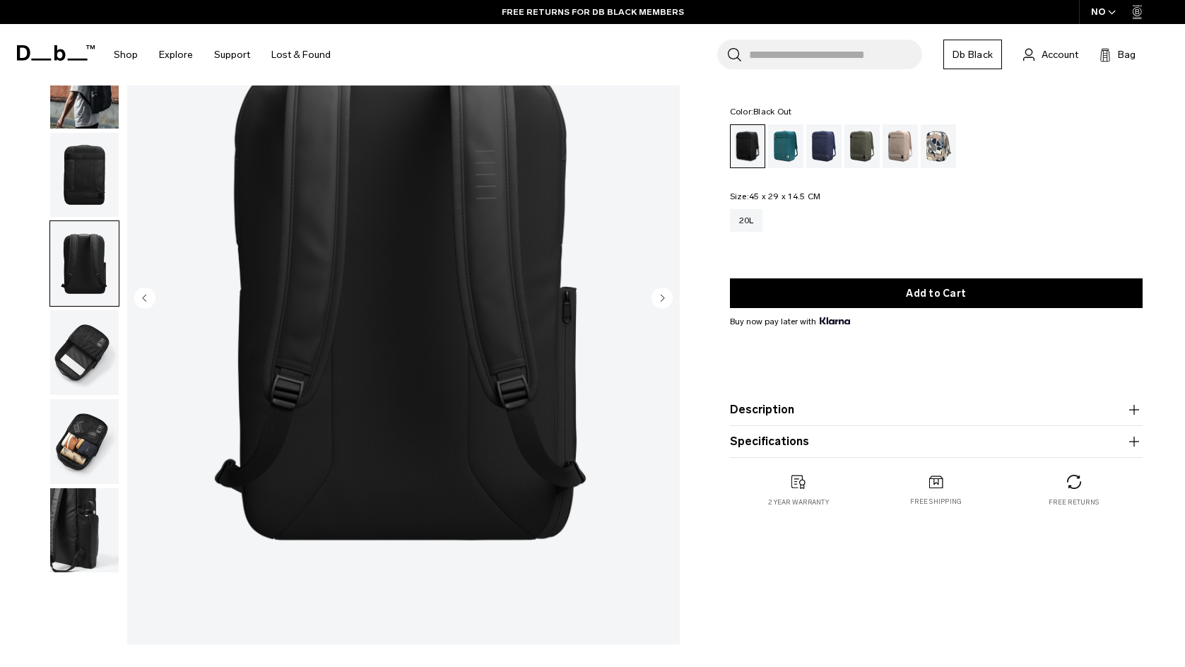
click at [74, 543] on img "button" at bounding box center [84, 530] width 69 height 85
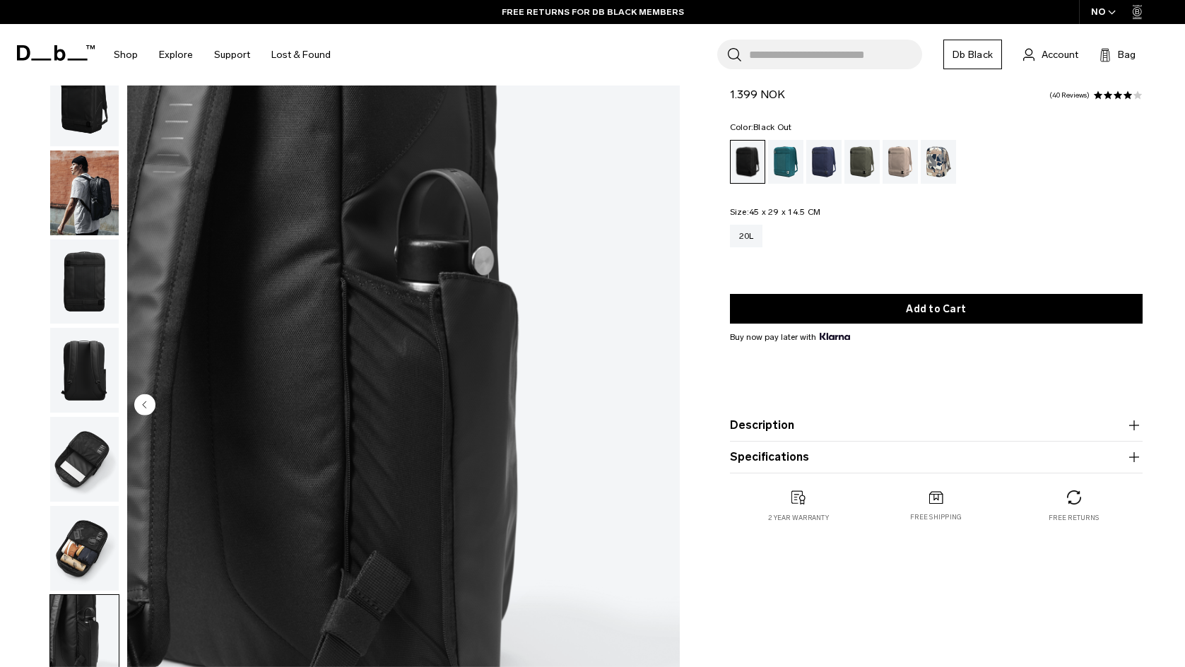
scroll to position [0, 0]
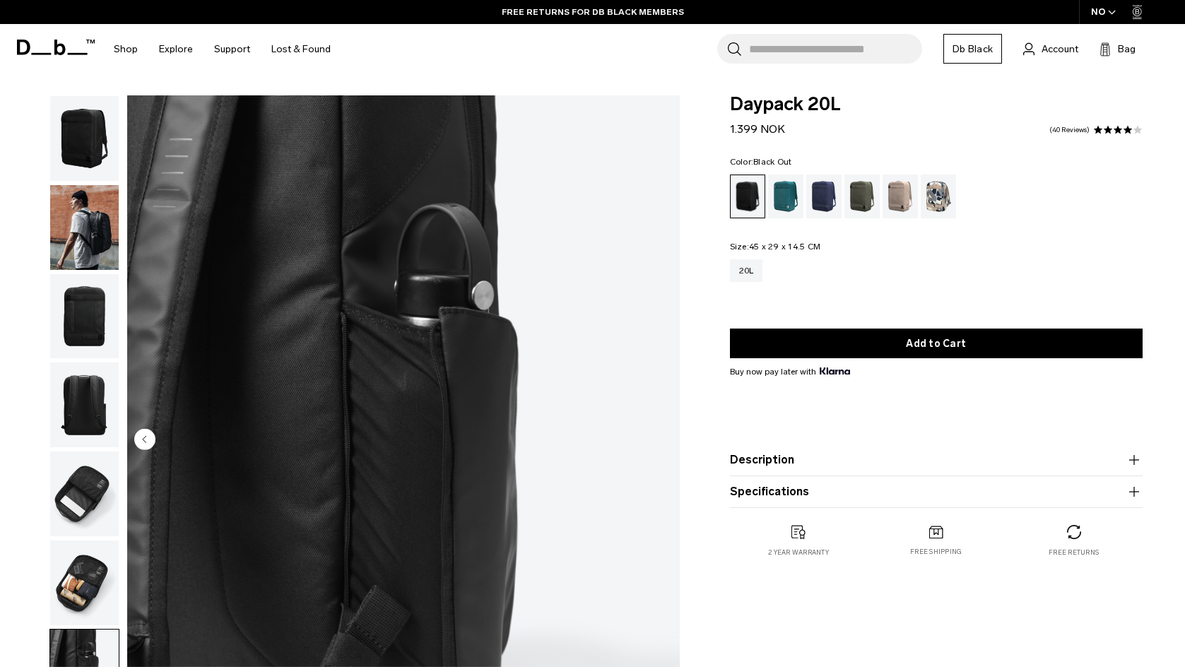
click at [78, 151] on img "button" at bounding box center [84, 138] width 69 height 85
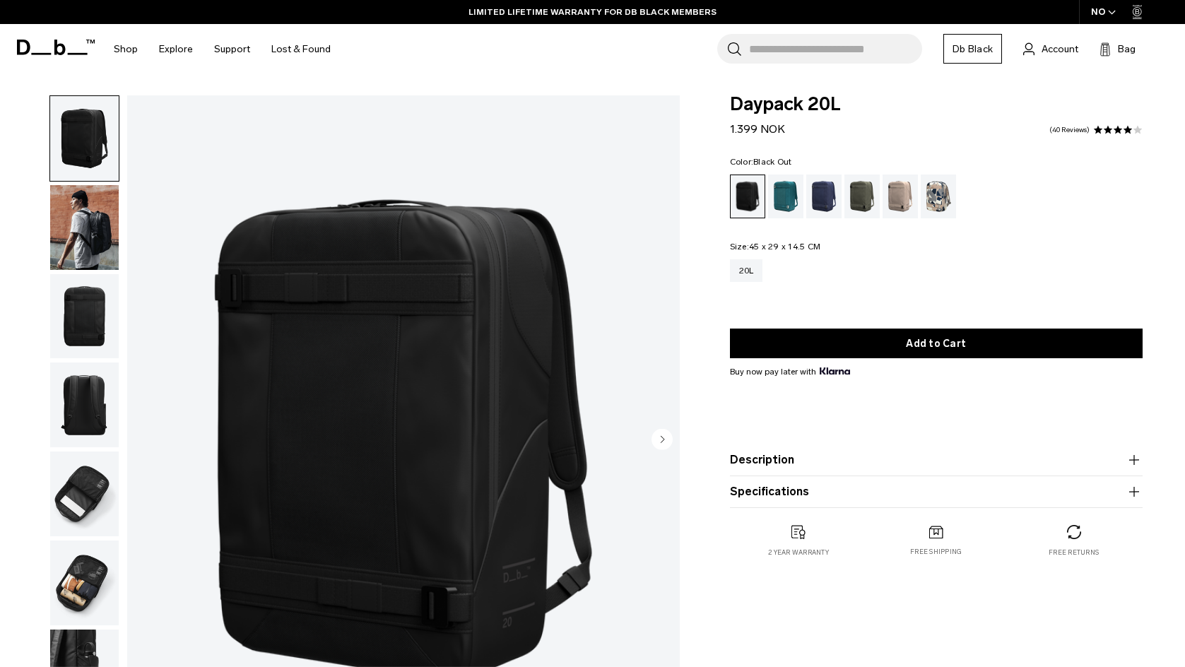
click at [846, 461] on button "Description" at bounding box center [936, 459] width 413 height 17
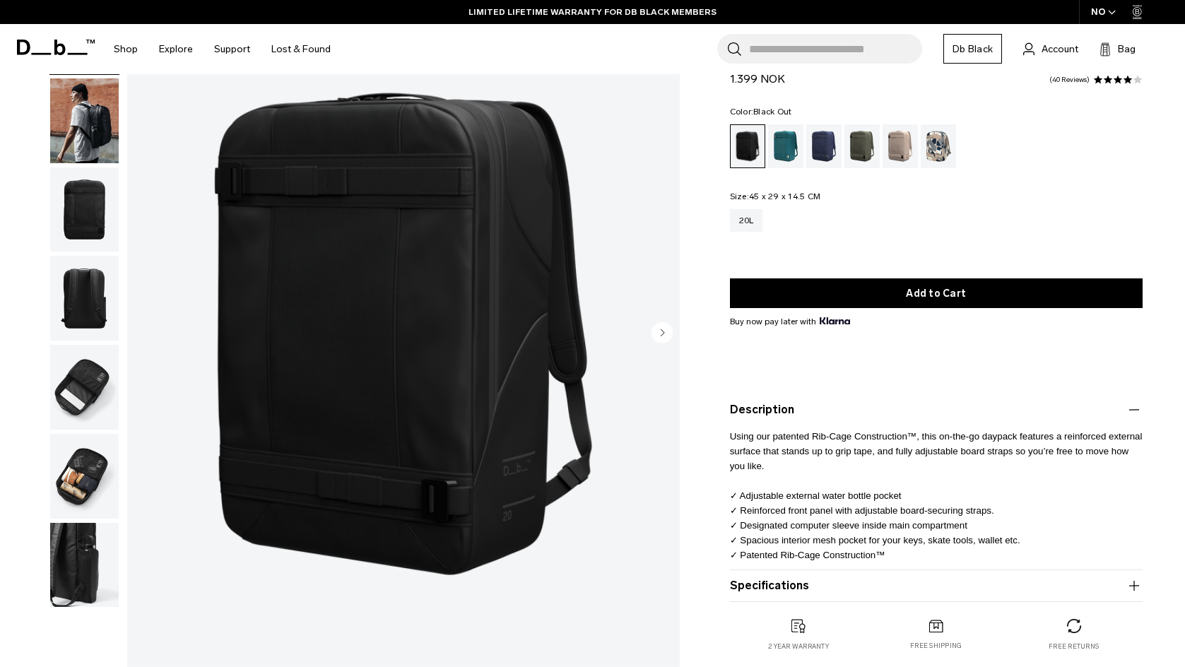
scroll to position [141, 0]
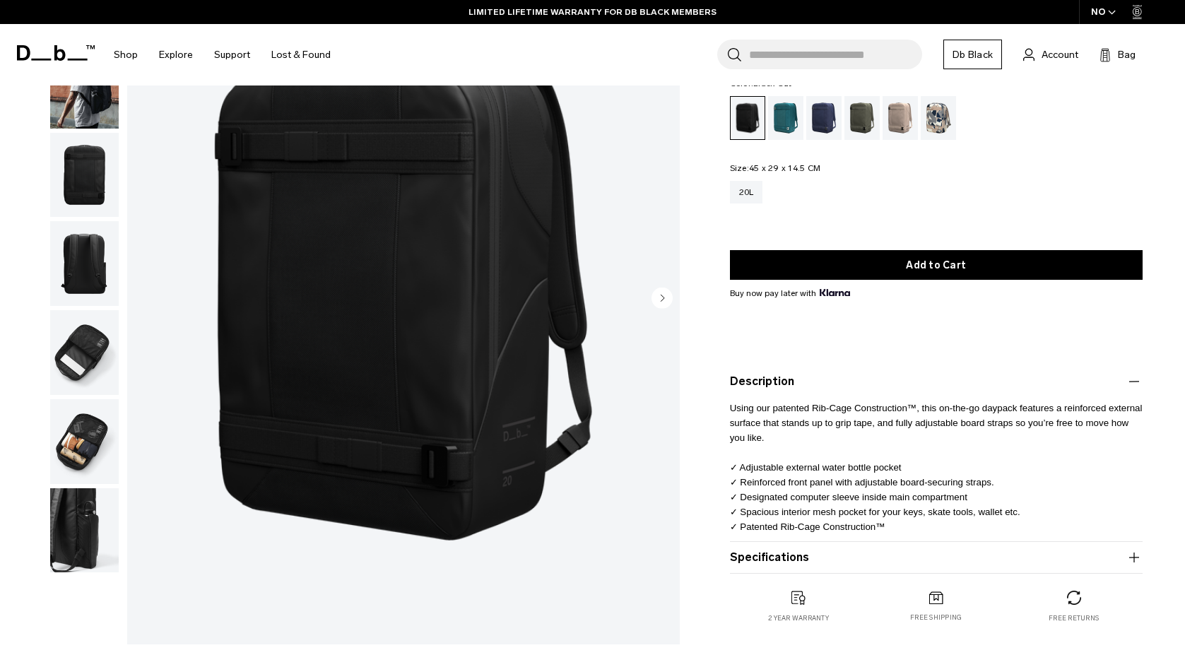
click at [808, 552] on button "Specifications" at bounding box center [936, 557] width 413 height 17
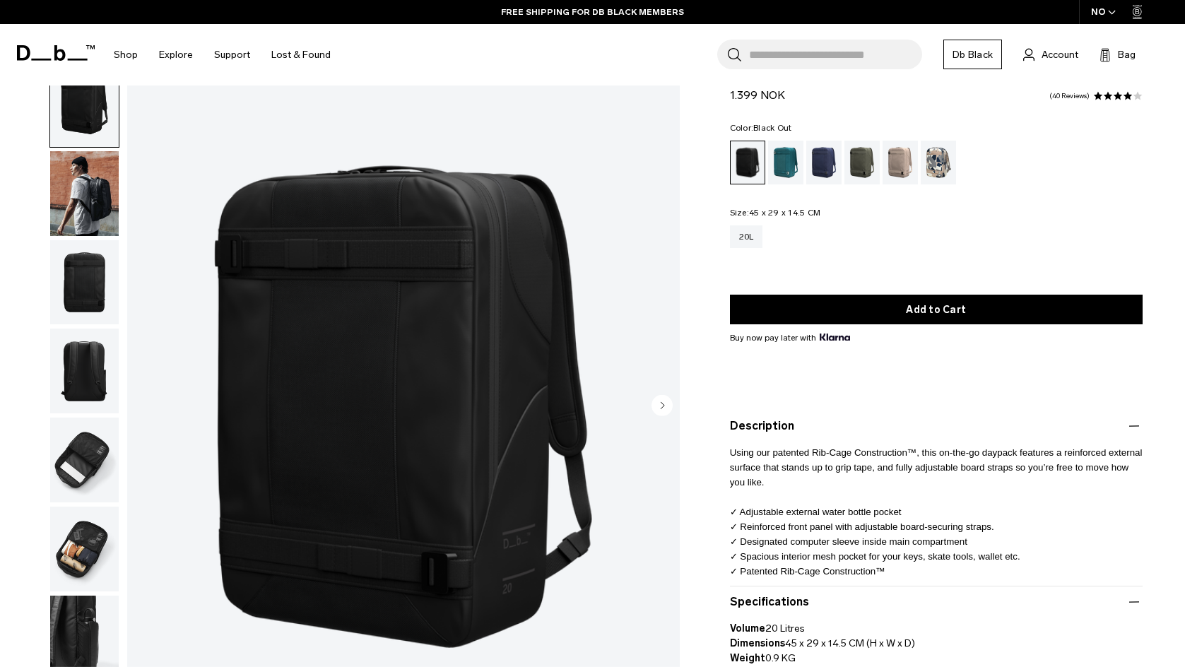
scroll to position [0, 0]
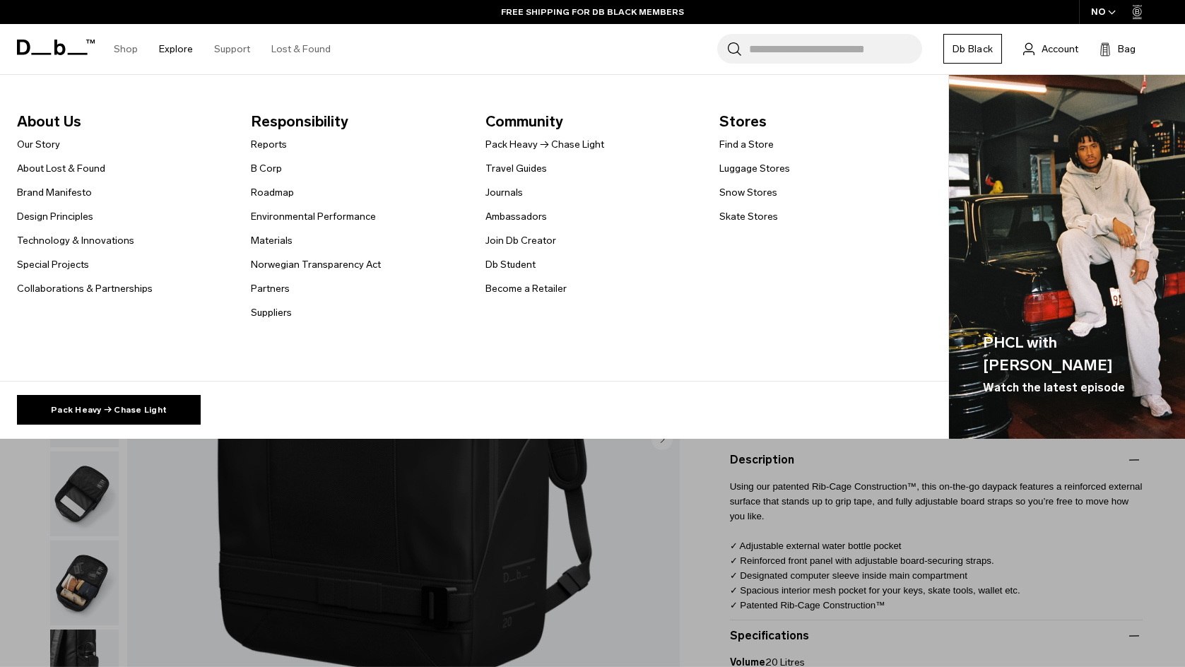
click at [160, 49] on link "Explore" at bounding box center [176, 49] width 34 height 50
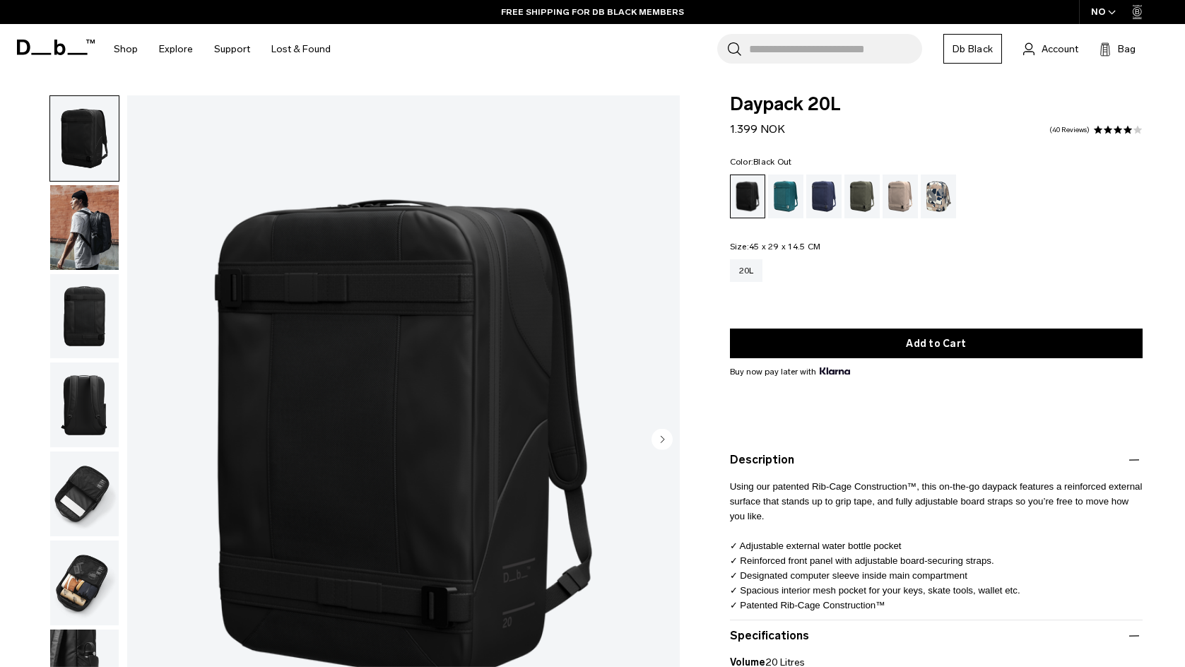
click at [55, 41] on icon at bounding box center [59, 48] width 11 height 16
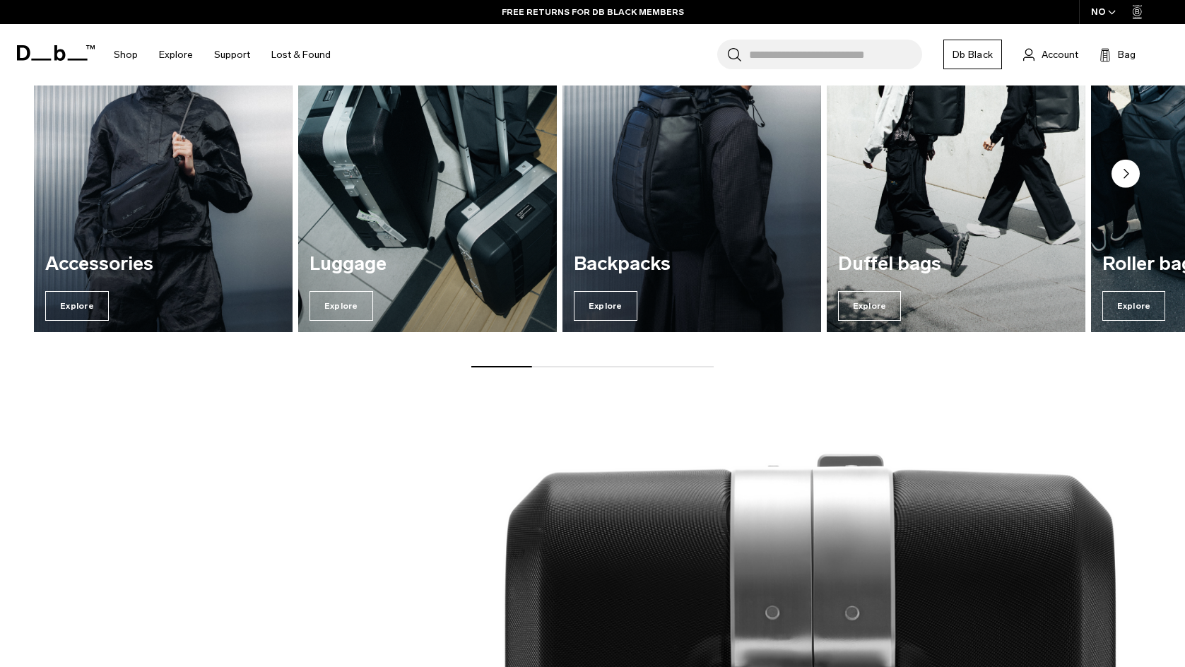
scroll to position [1673, 0]
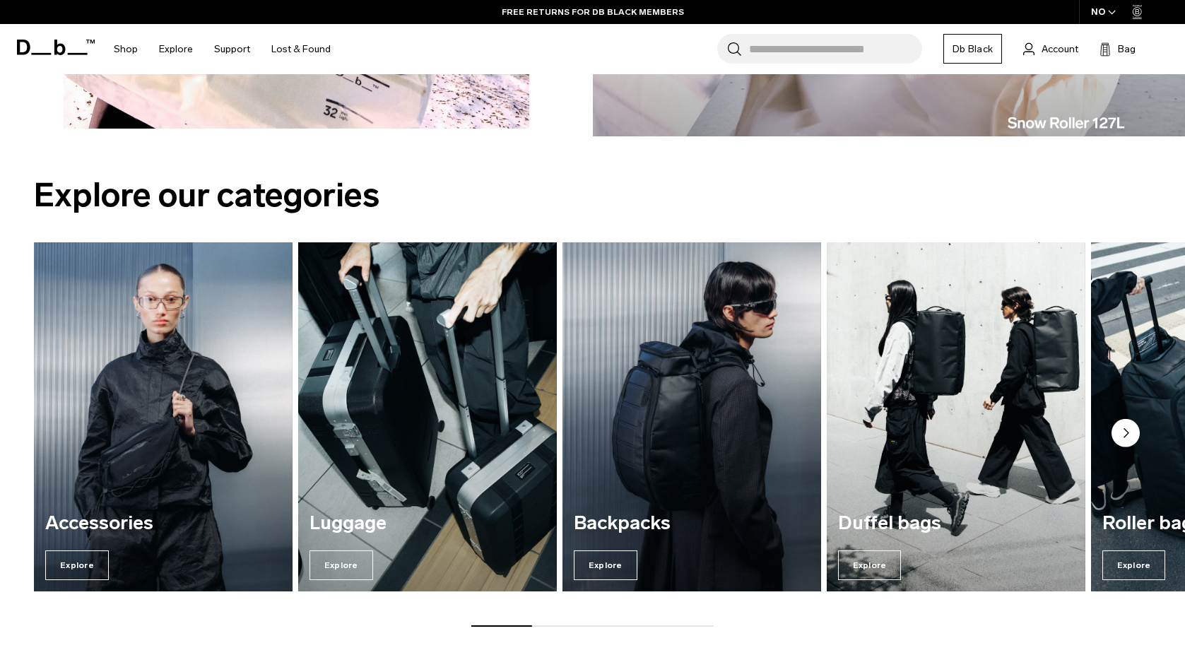
click at [1123, 427] on circle "Next slide" at bounding box center [1125, 433] width 28 height 28
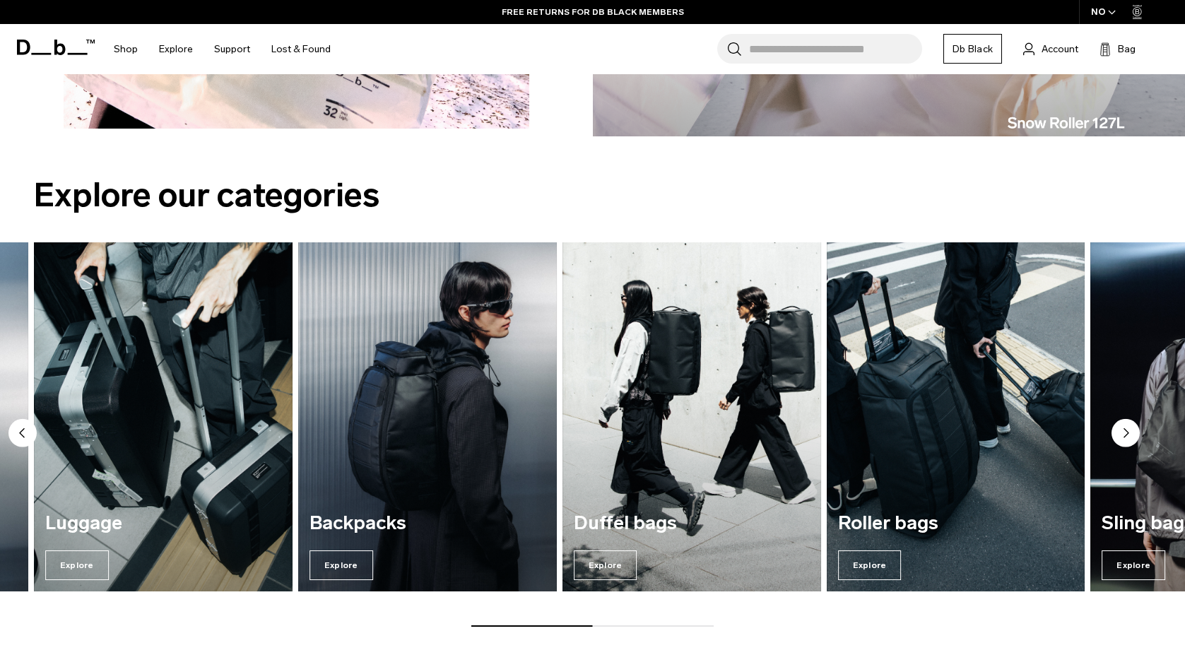
click at [1123, 427] on circle "Next slide" at bounding box center [1125, 433] width 28 height 28
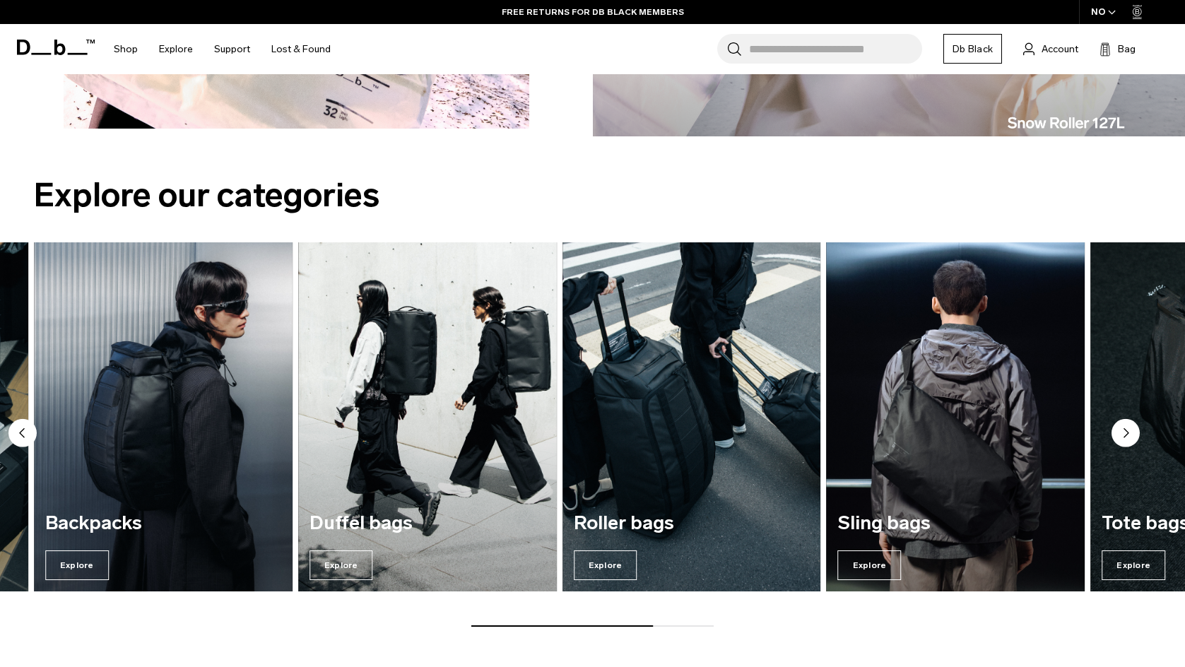
click at [1123, 427] on circle "Next slide" at bounding box center [1125, 433] width 28 height 28
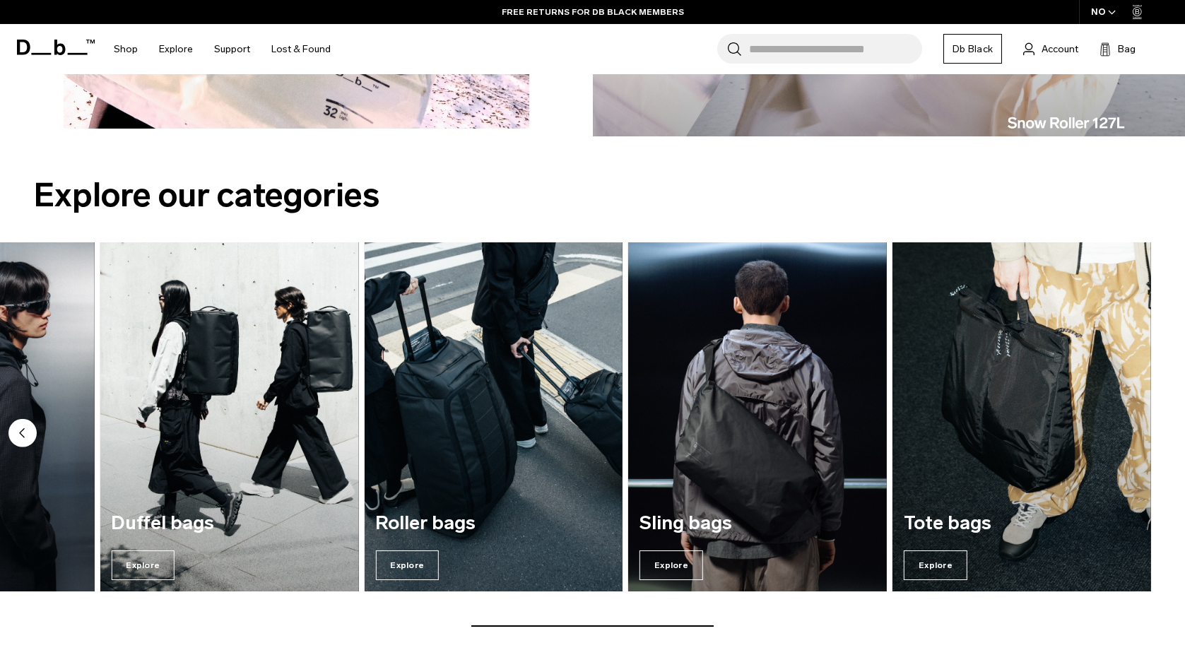
click at [1123, 427] on img "7 / 7" at bounding box center [1021, 416] width 259 height 349
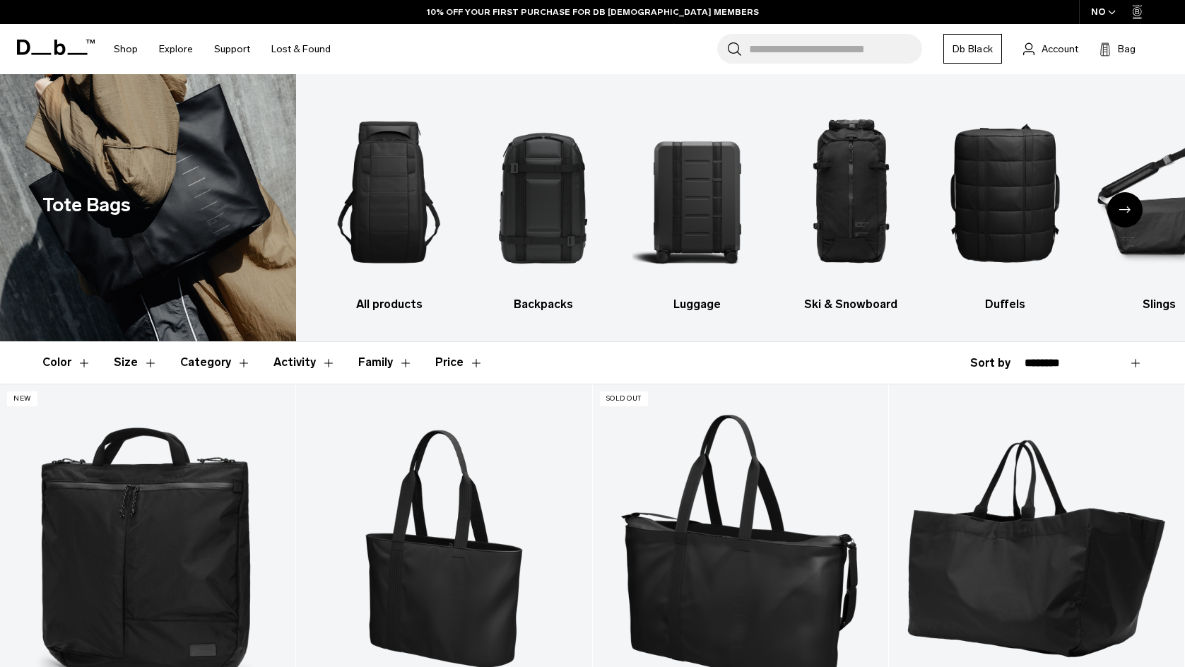
click at [1125, 199] on div "Next slide" at bounding box center [1124, 209] width 35 height 35
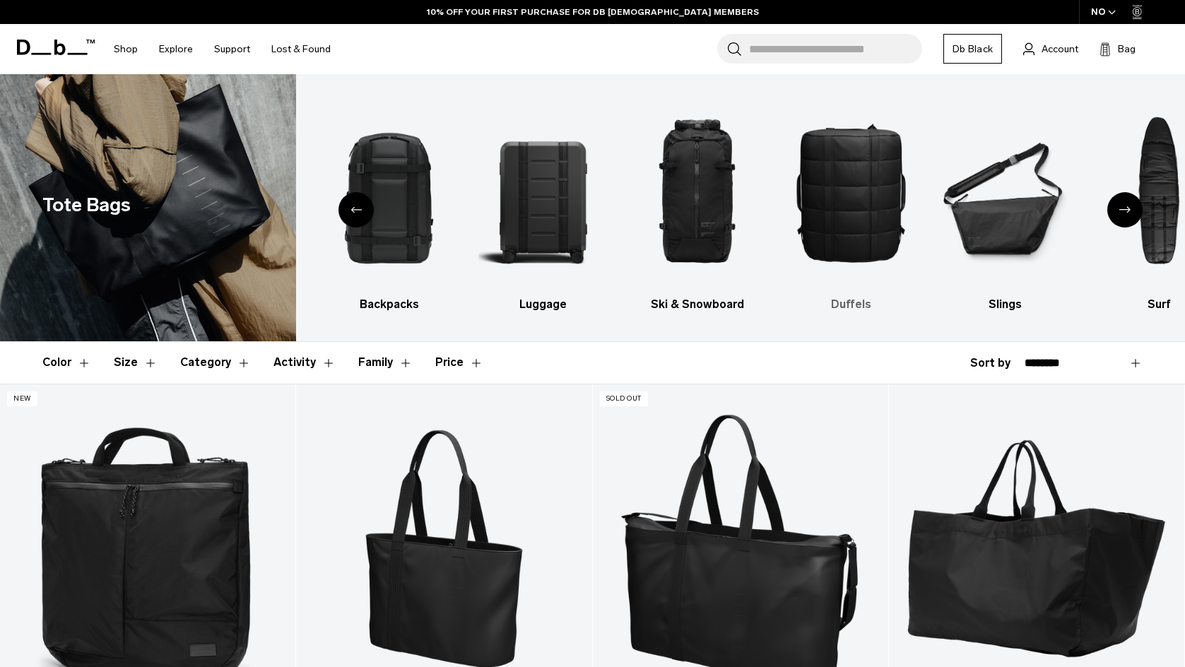
click at [892, 184] on img "5 / 10" at bounding box center [850, 192] width 129 height 194
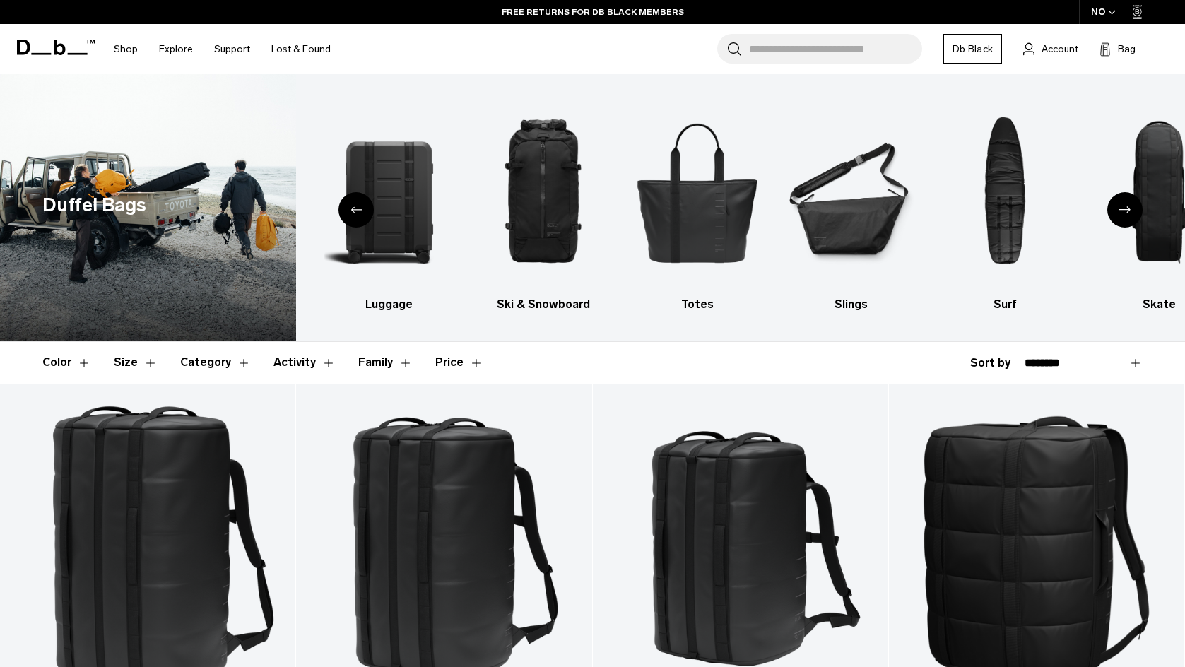
click at [353, 208] on icon "Previous slide" at bounding box center [355, 210] width 11 height 6
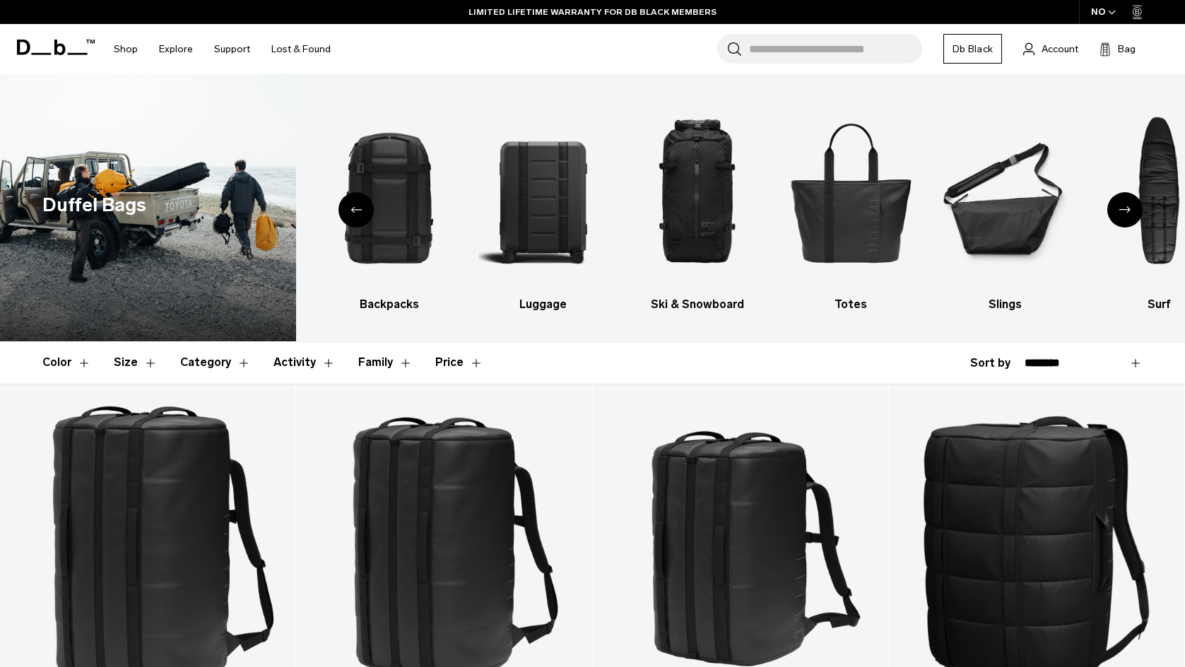
click at [353, 208] on icon "Previous slide" at bounding box center [355, 210] width 11 height 6
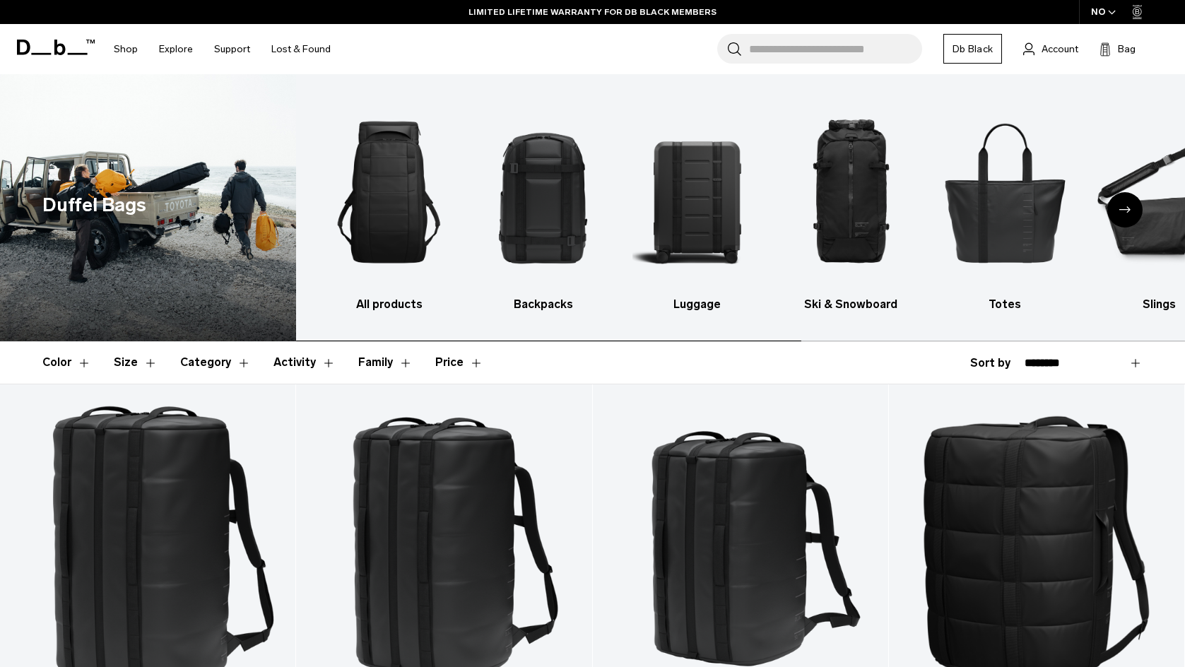
click at [353, 208] on img "1 / 10" at bounding box center [388, 192] width 129 height 194
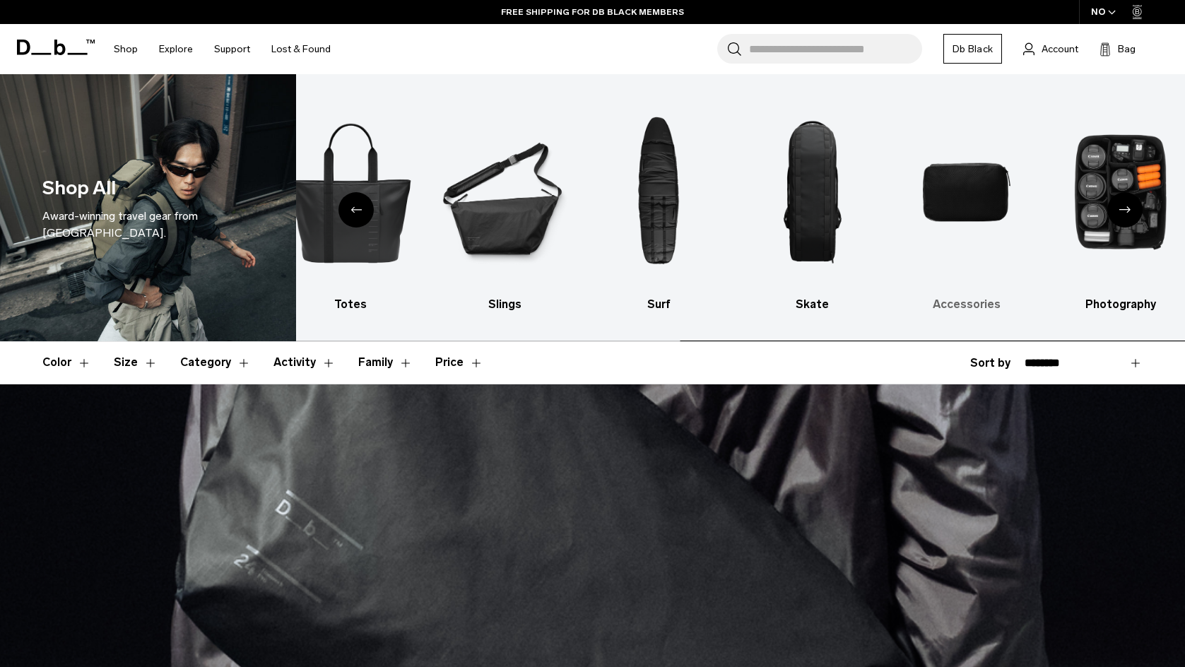
click at [977, 196] on img "9 / 10" at bounding box center [965, 192] width 129 height 194
click at [954, 193] on img "9 / 10" at bounding box center [965, 192] width 129 height 194
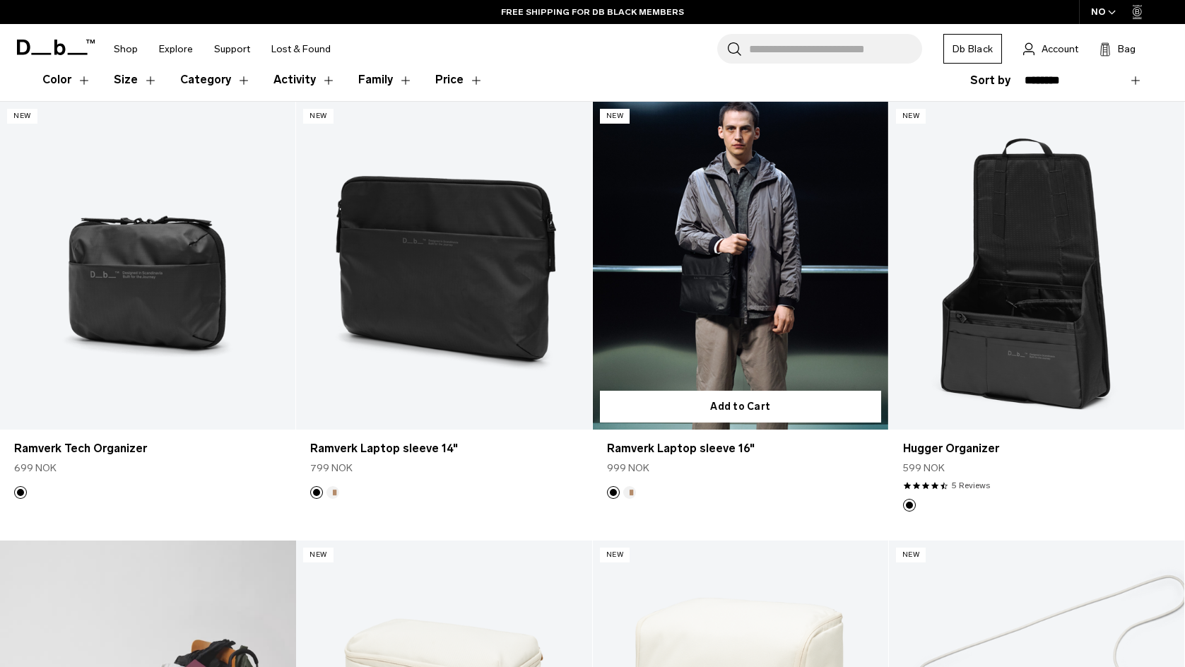
click at [759, 299] on link "Ramverk Laptop sleeve 16" at bounding box center [740, 266] width 295 height 328
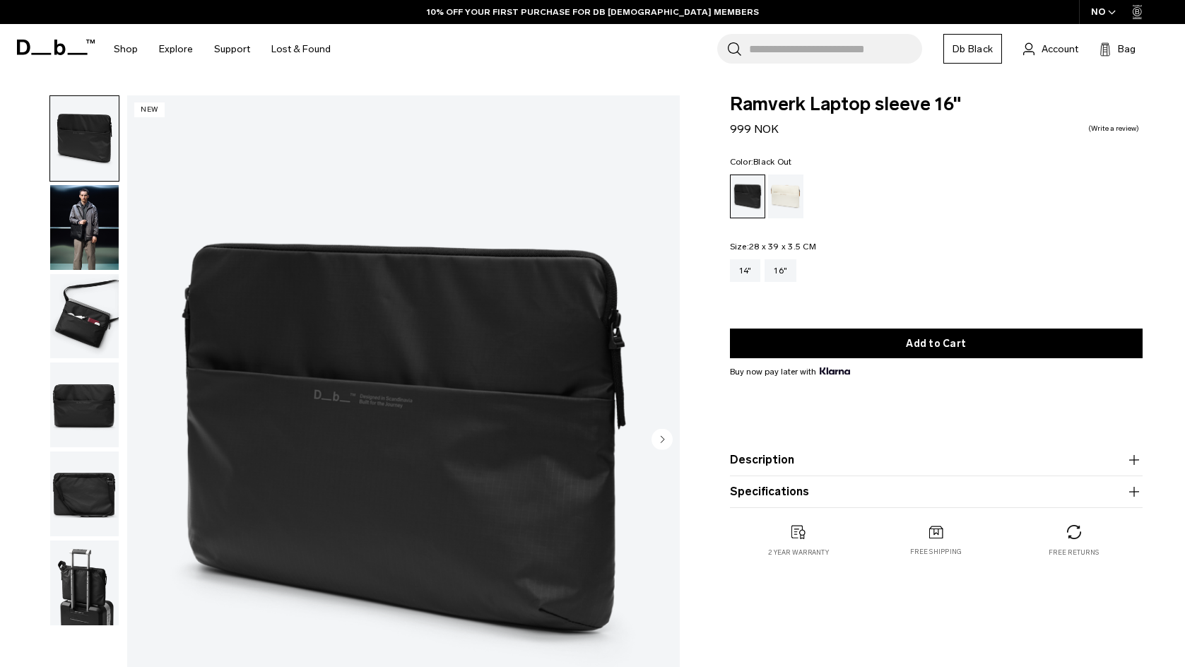
click at [662, 433] on circle "Next slide" at bounding box center [661, 438] width 21 height 21
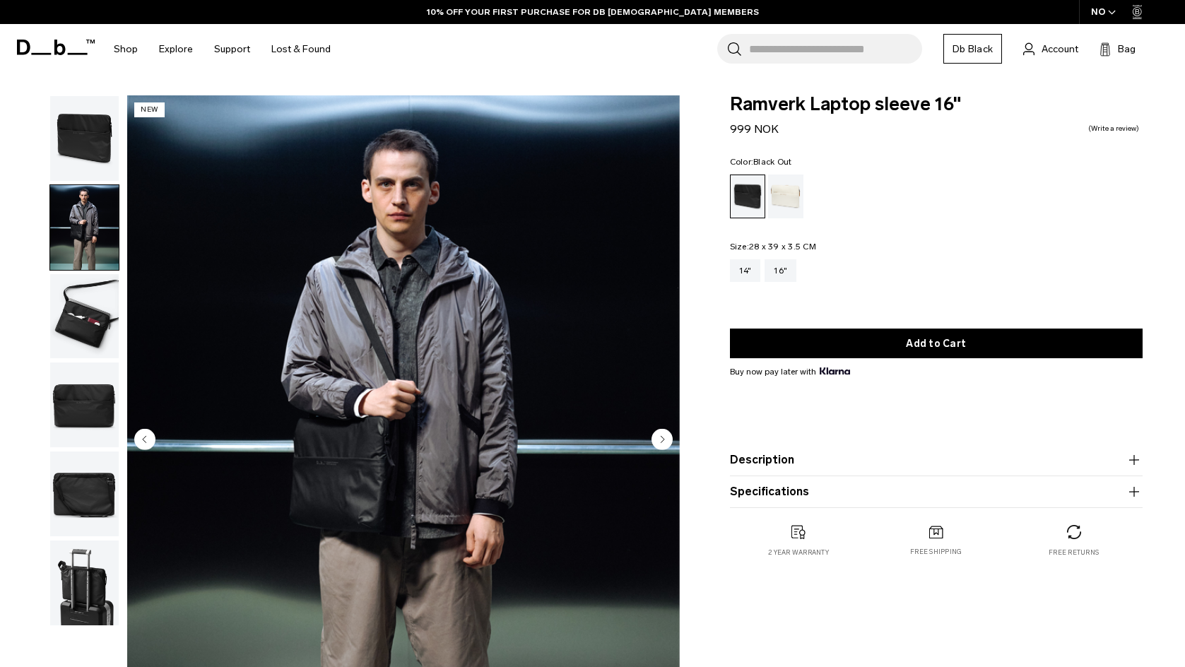
click at [673, 442] on img "2 / 6" at bounding box center [403, 440] width 552 height 690
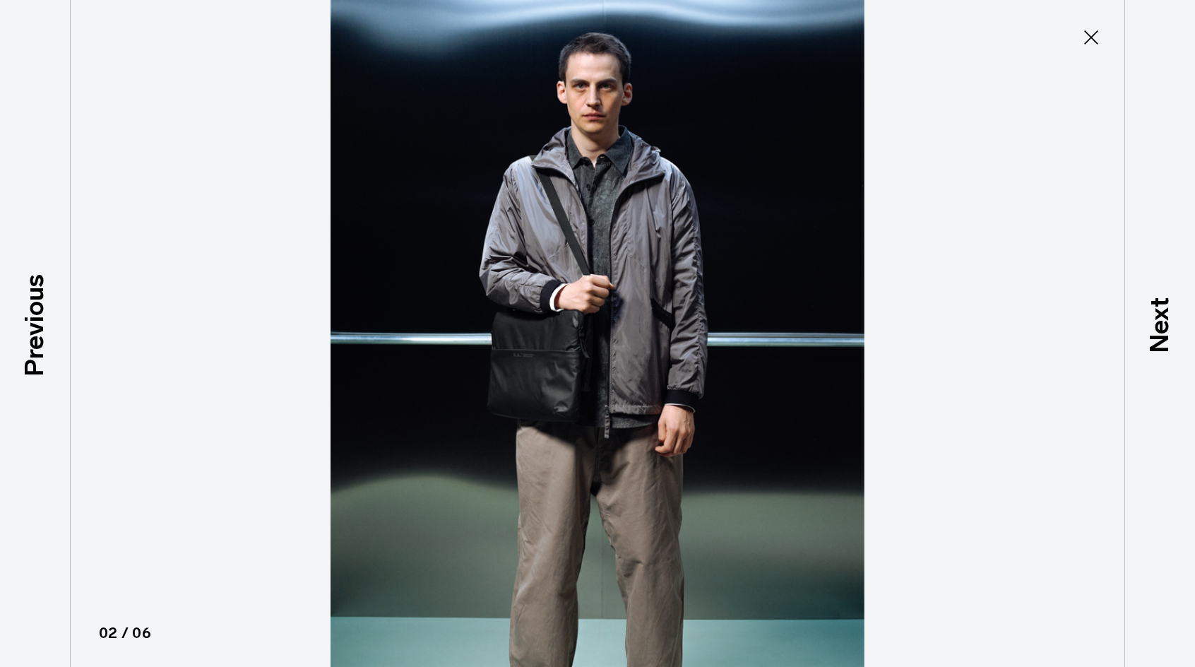
click at [1079, 41] on button "Close" at bounding box center [1091, 38] width 47 height 30
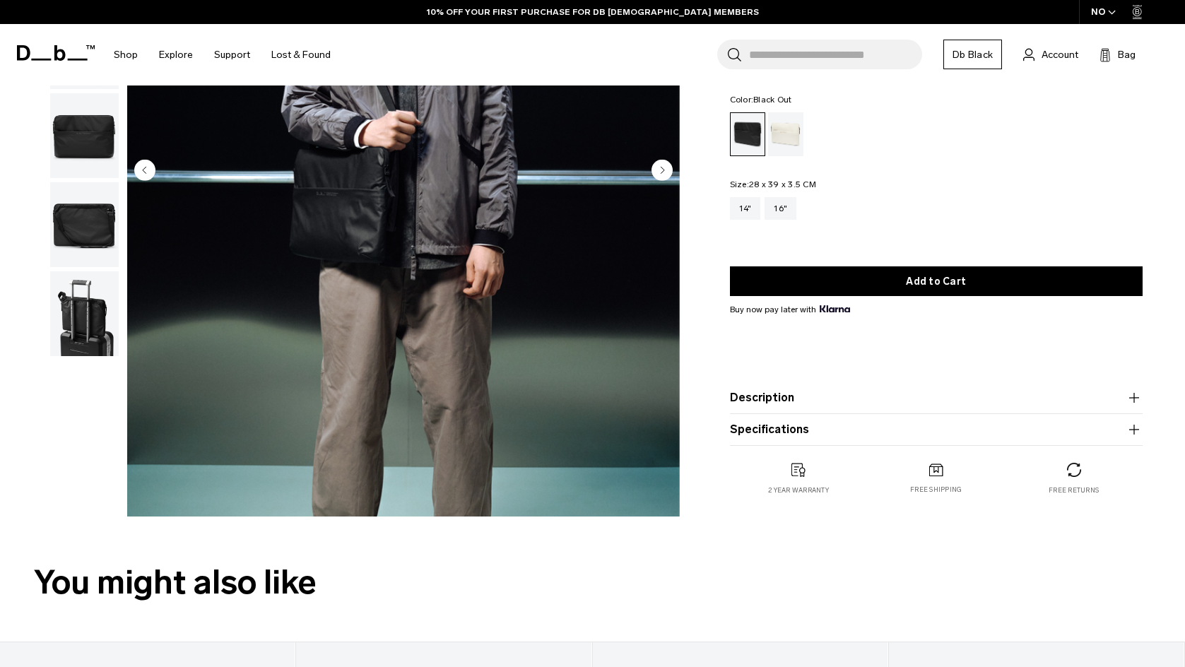
scroll to position [283, 0]
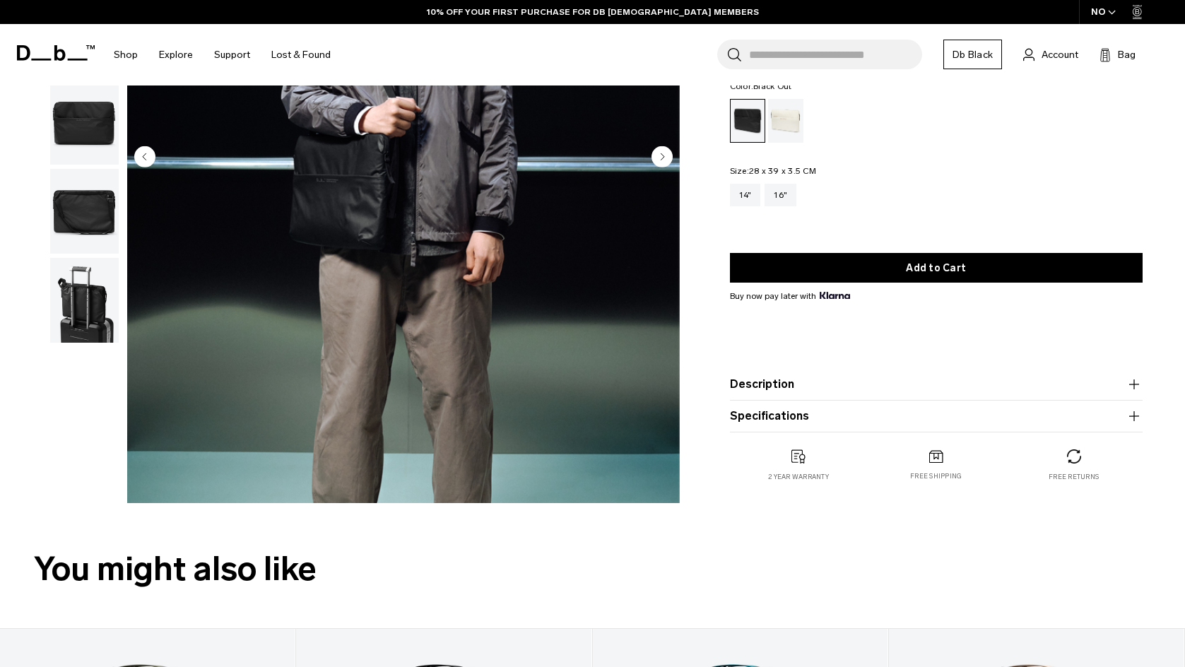
click at [82, 306] on img "button" at bounding box center [84, 300] width 69 height 85
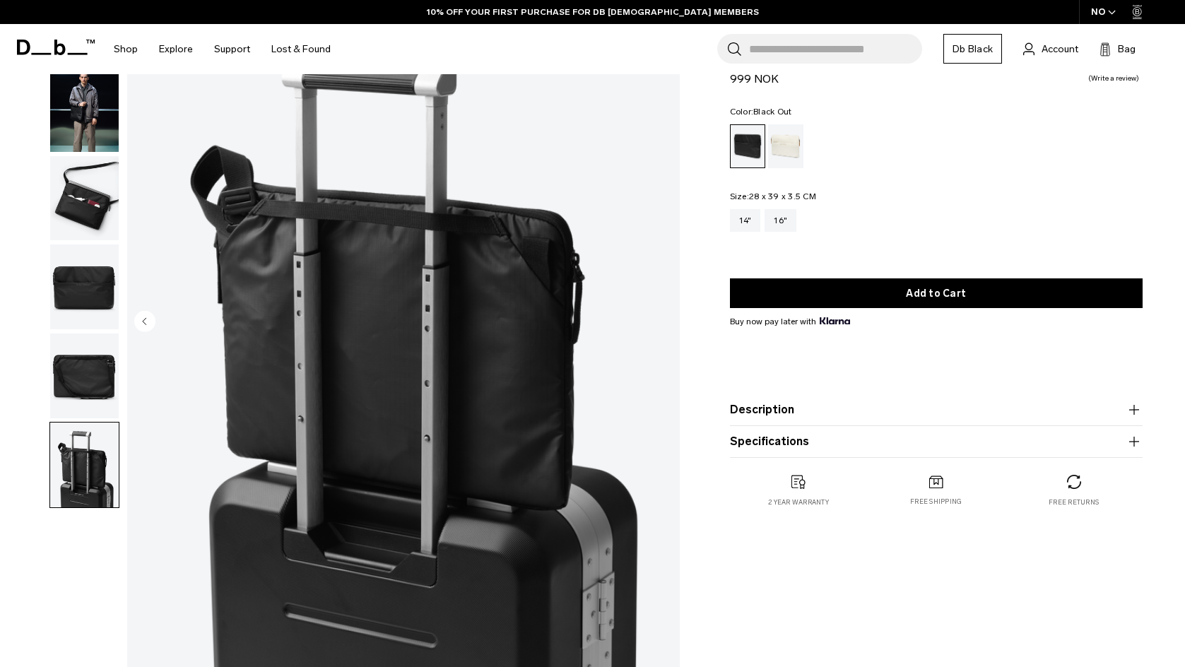
scroll to position [0, 0]
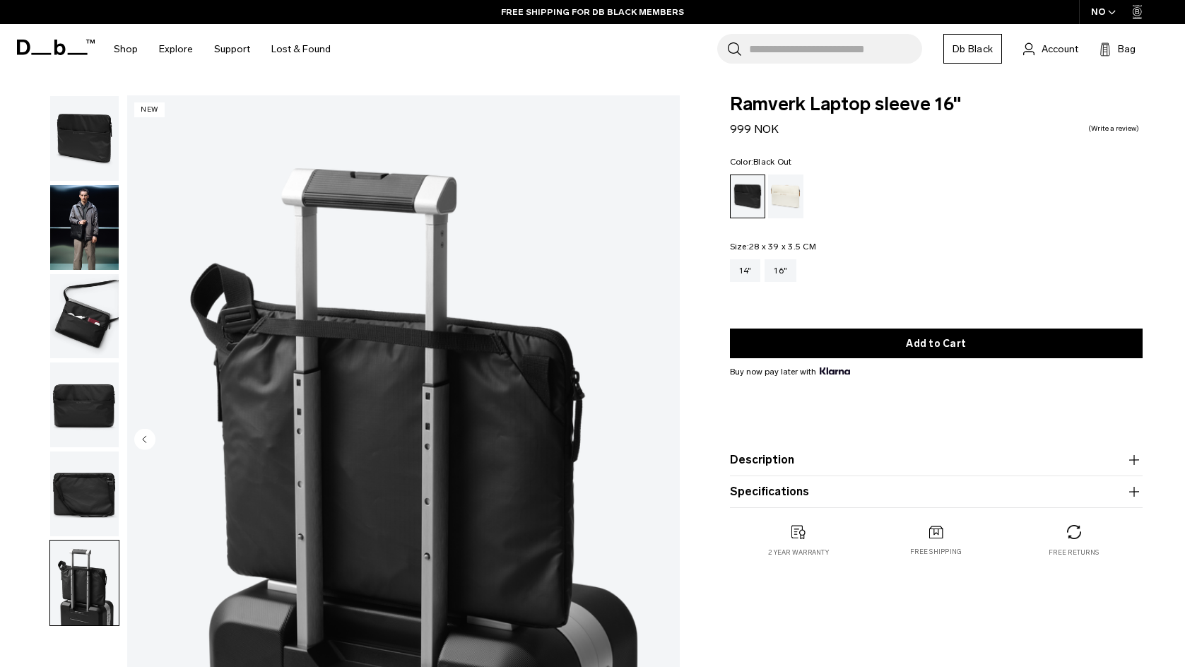
click at [95, 482] on img "button" at bounding box center [84, 493] width 69 height 85
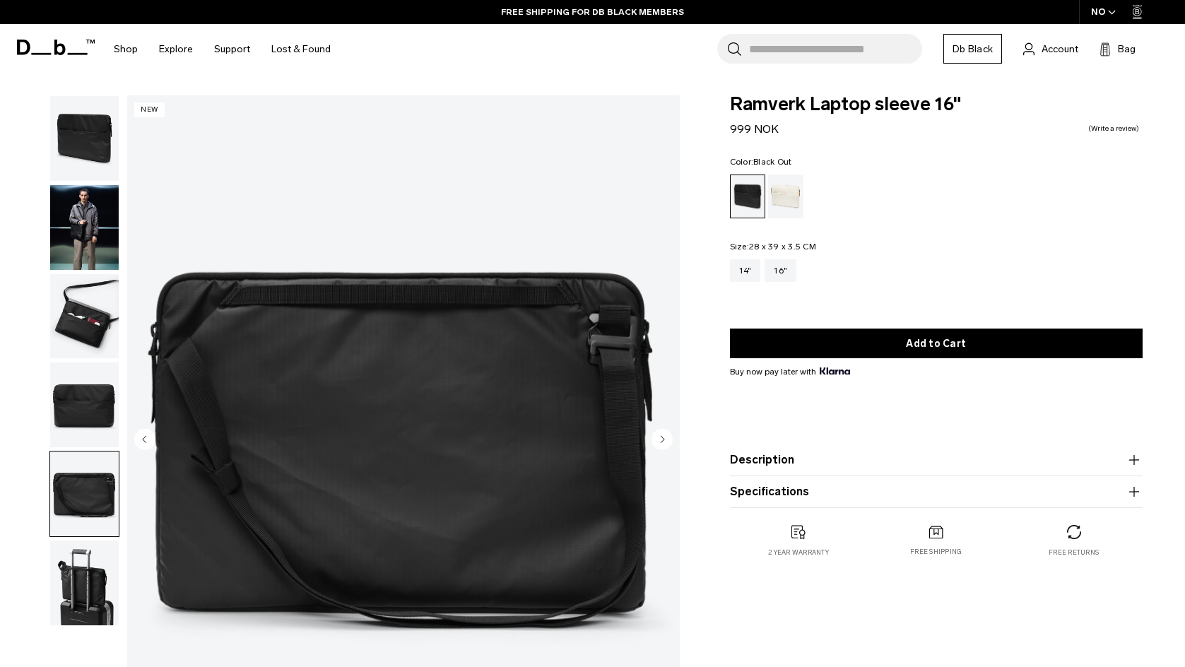
click at [78, 397] on img "button" at bounding box center [84, 404] width 69 height 85
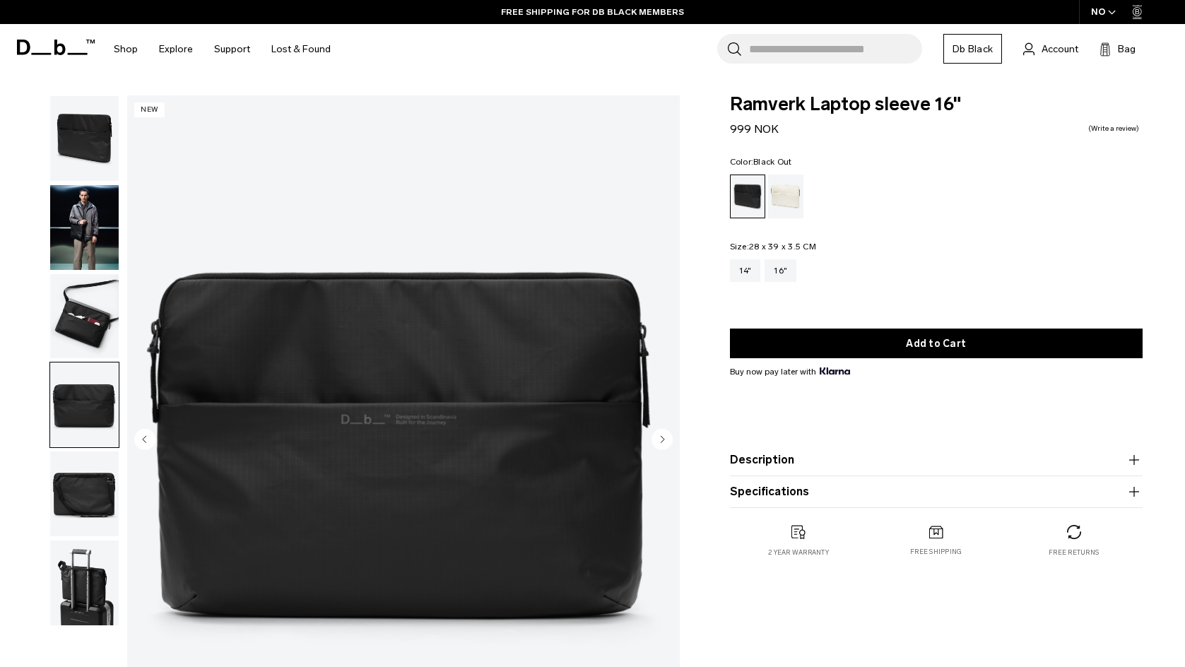
click at [75, 324] on img "button" at bounding box center [84, 316] width 69 height 85
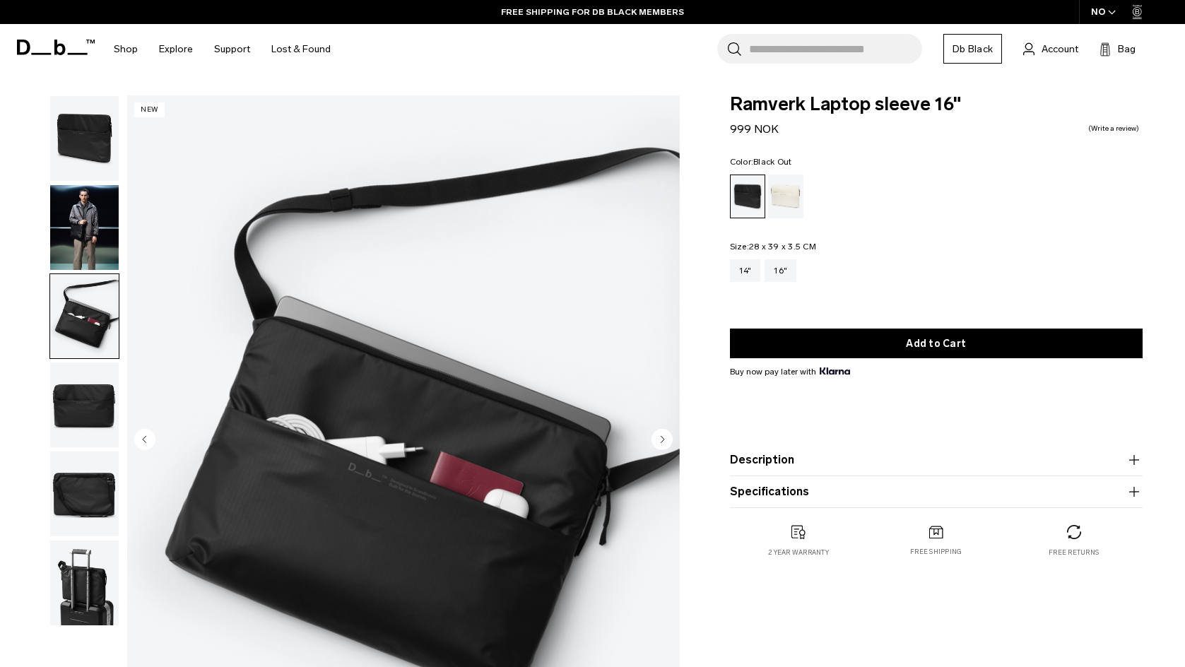
click at [76, 241] on img "button" at bounding box center [84, 227] width 69 height 85
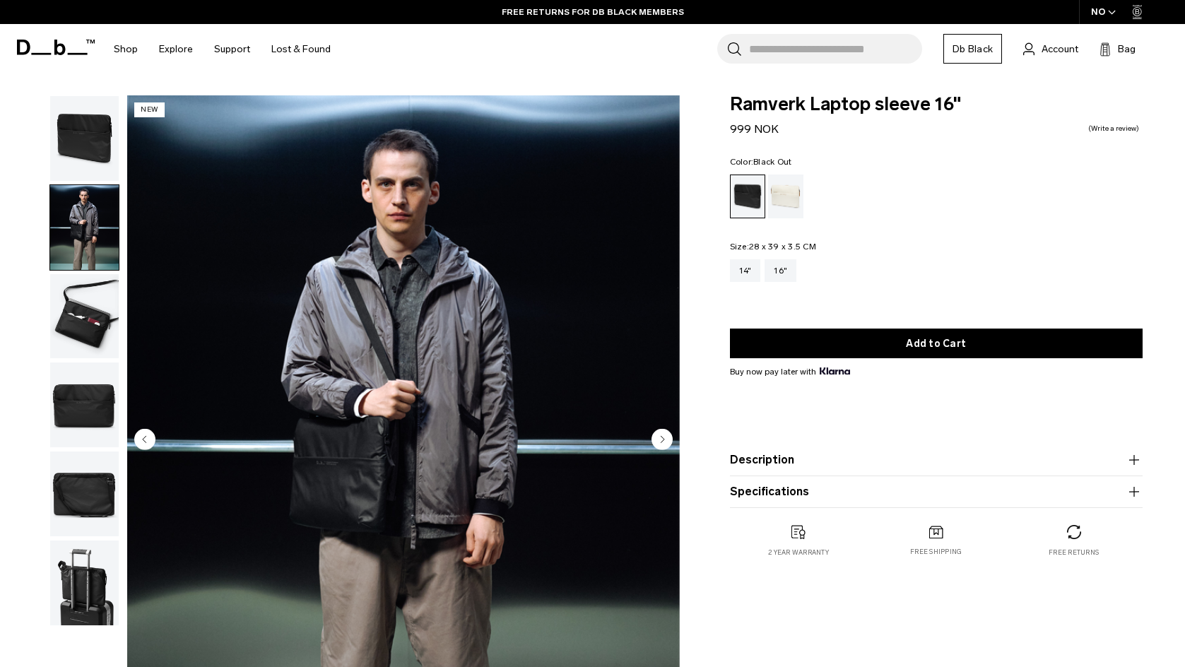
click at [88, 198] on img "button" at bounding box center [84, 227] width 69 height 85
click at [59, 55] on span at bounding box center [56, 47] width 78 height 54
click at [60, 47] on icon at bounding box center [56, 48] width 78 height 16
